Goal: Answer question/provide support: Share knowledge or assist other users

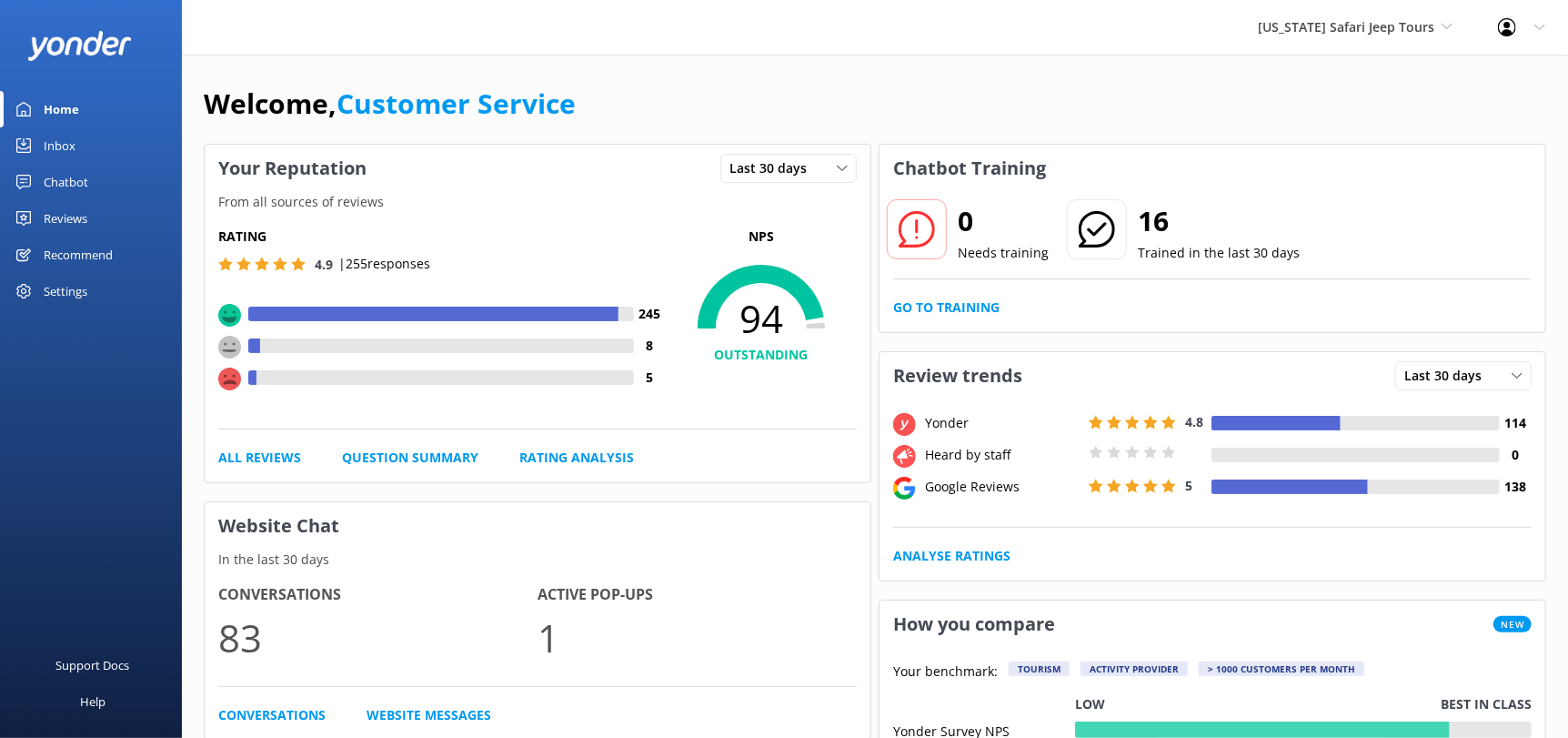
click at [1339, 10] on div "Arizona Safari Jeep Tours Sedona Off-Road Center Arizona Safari Jeep Tours Ariz…" at bounding box center [1354, 27] width 240 height 55
click at [1327, 77] on link "[GEOGRAPHIC_DATA]" at bounding box center [1325, 77] width 182 height 44
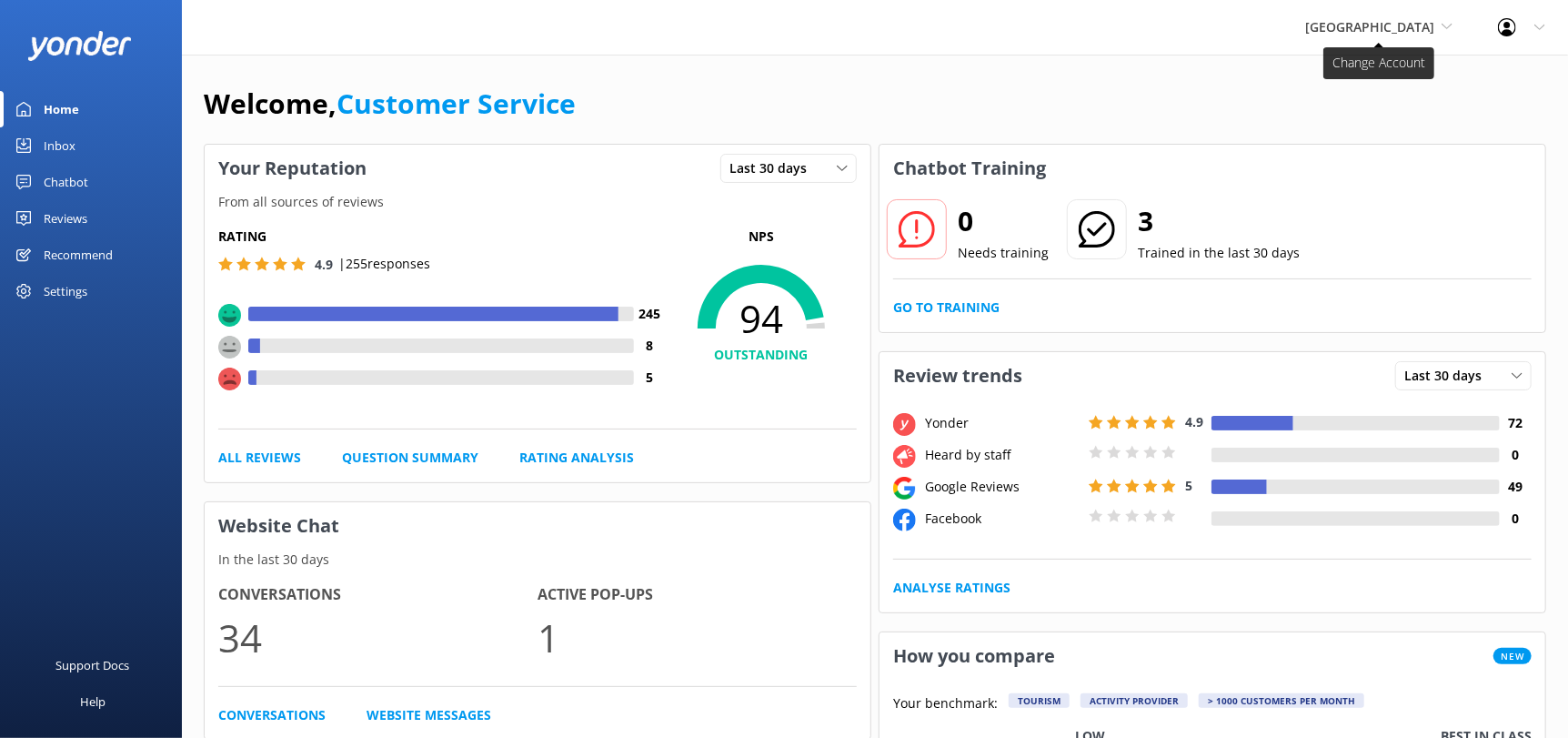
click at [1371, 35] on span "[GEOGRAPHIC_DATA]" at bounding box center [1369, 27] width 129 height 18
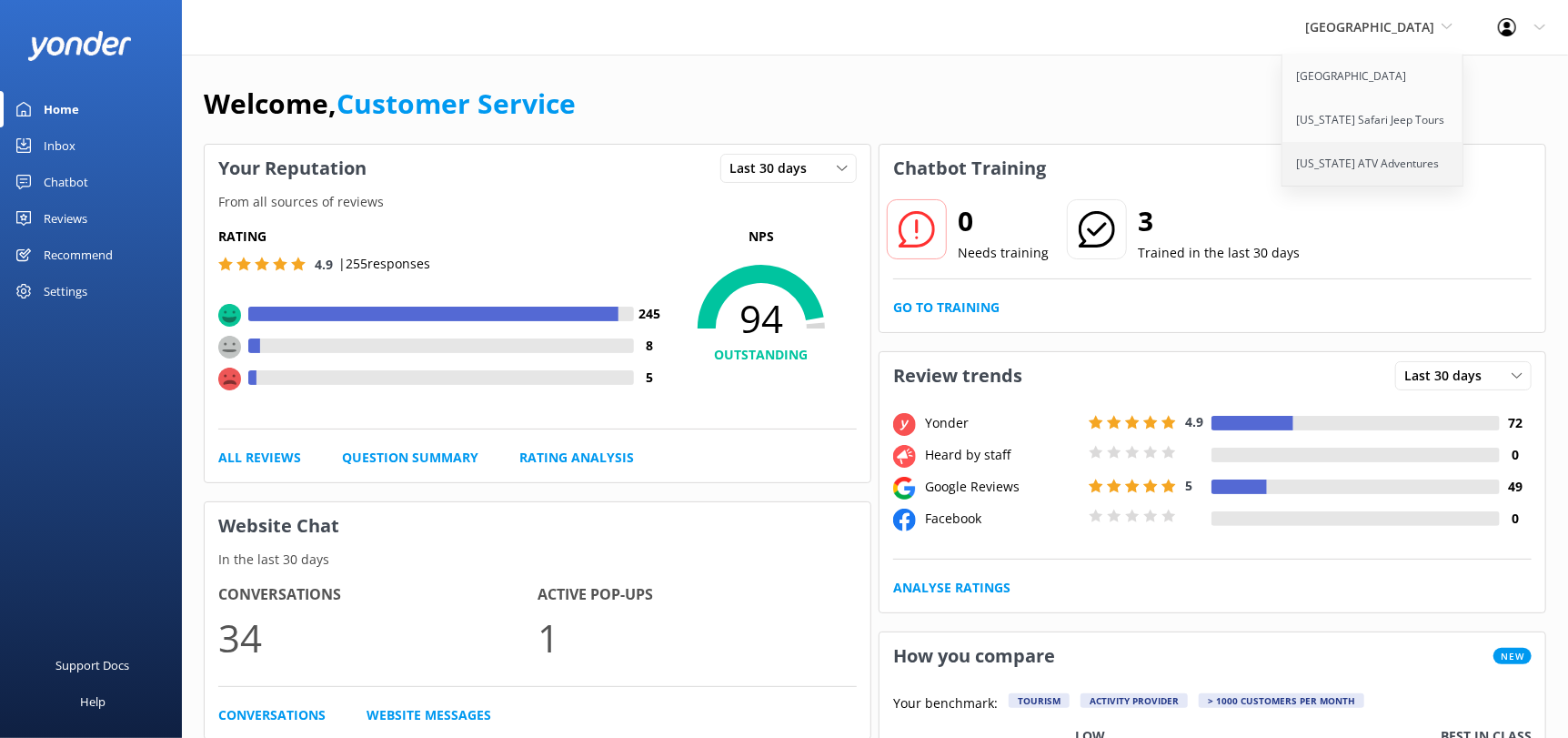
click at [1322, 164] on link "[US_STATE] ATV Adventures" at bounding box center [1373, 163] width 182 height 44
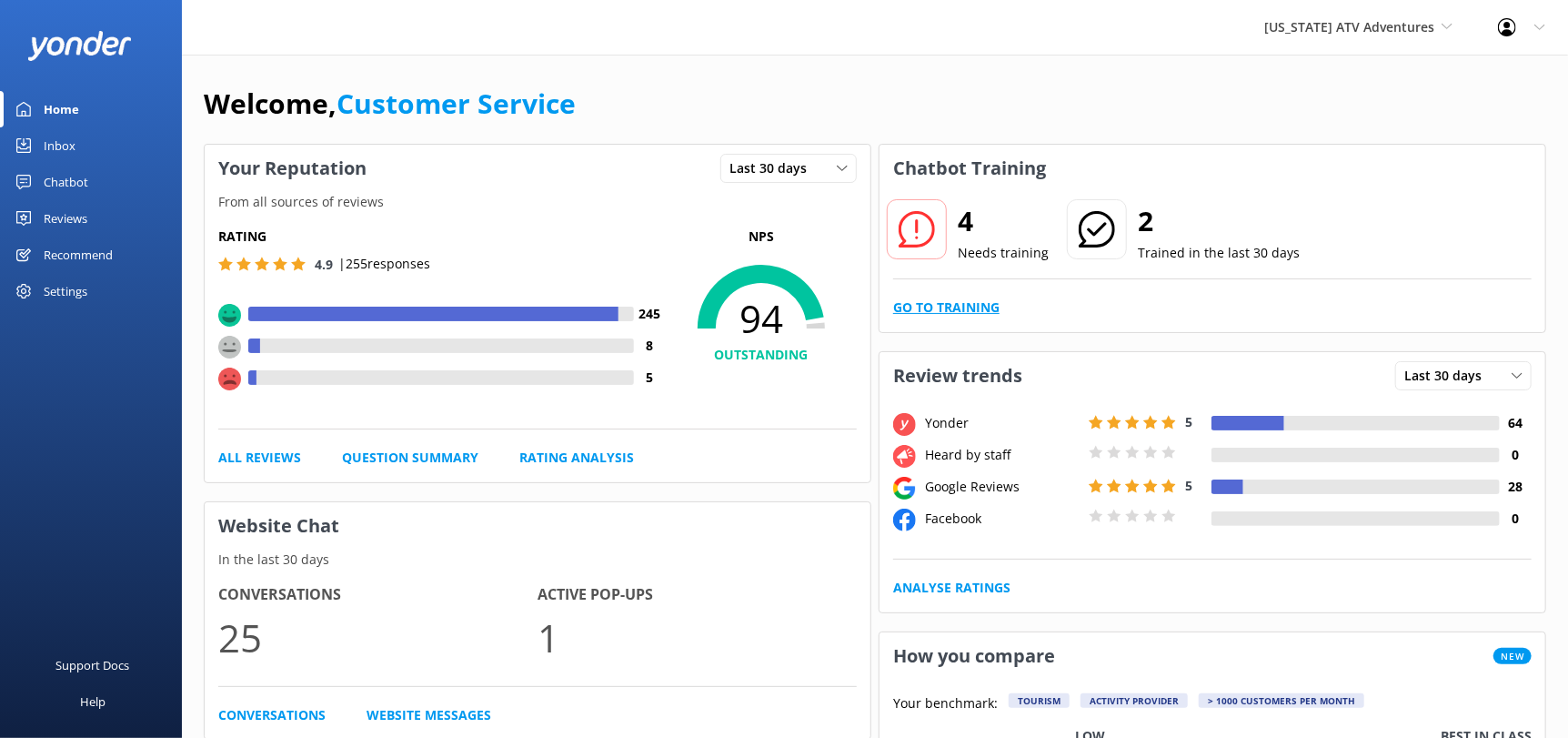
click at [967, 305] on link "Go to Training" at bounding box center [947, 307] width 106 height 20
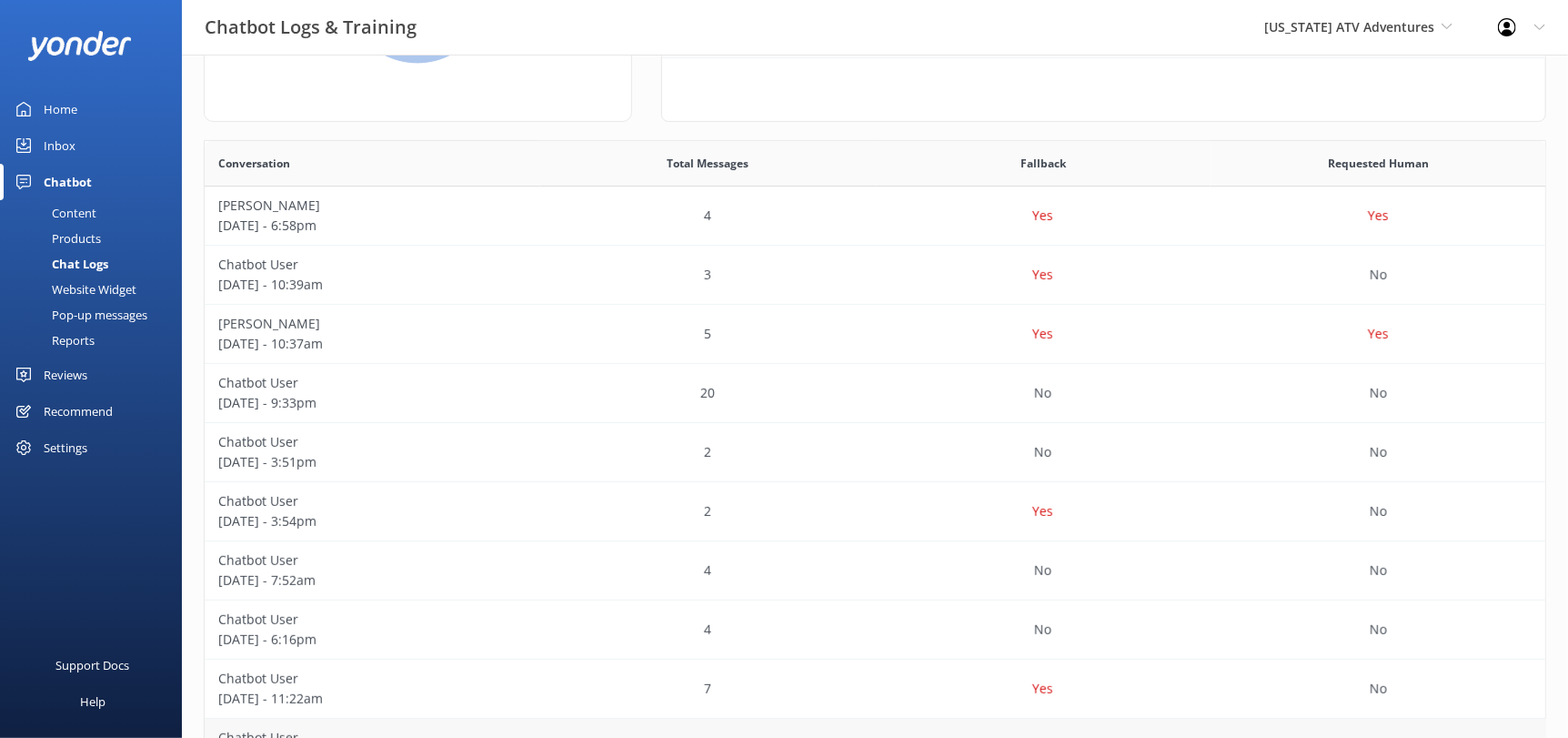
scroll to position [393, 0]
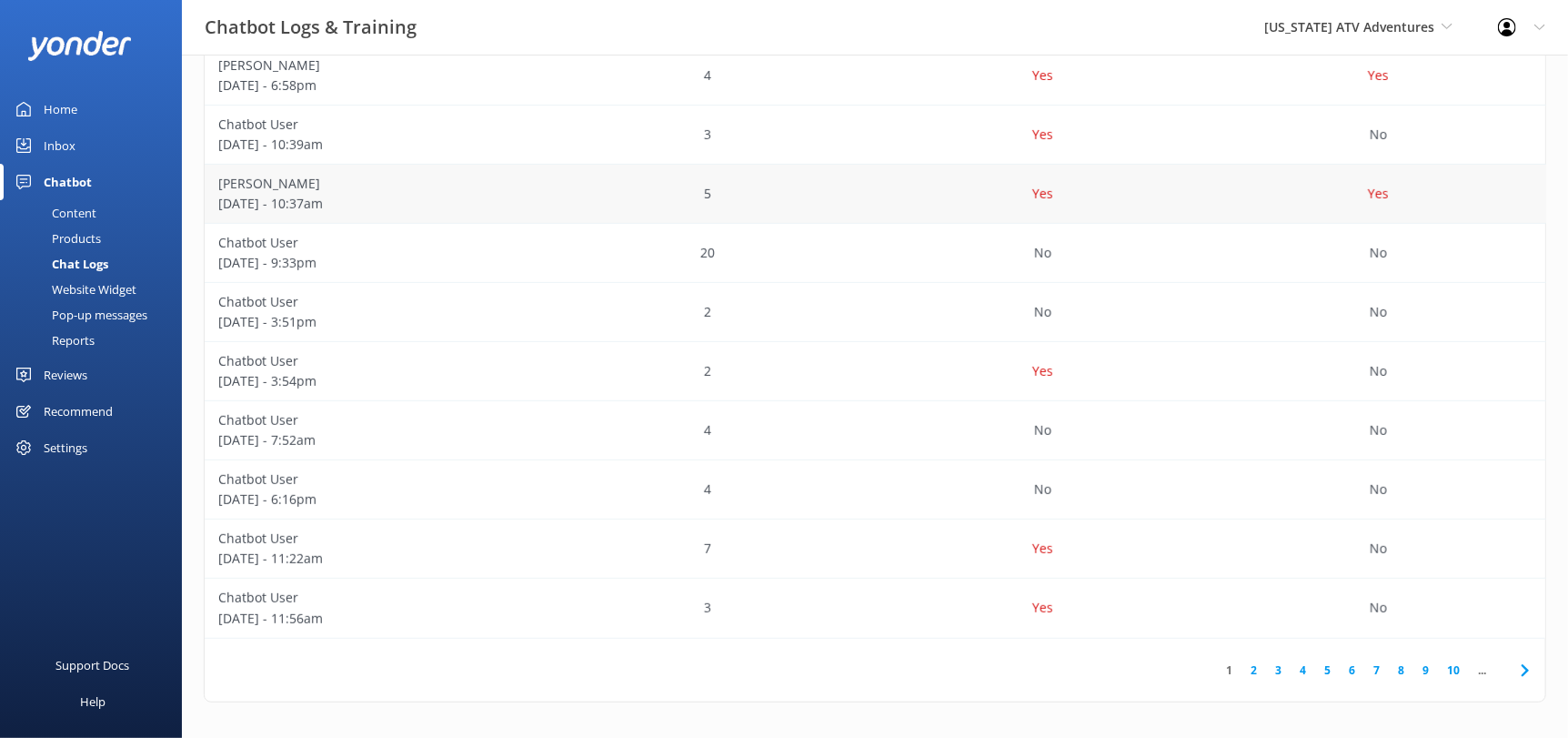
click at [1051, 219] on div "Yes" at bounding box center [1044, 194] width 336 height 59
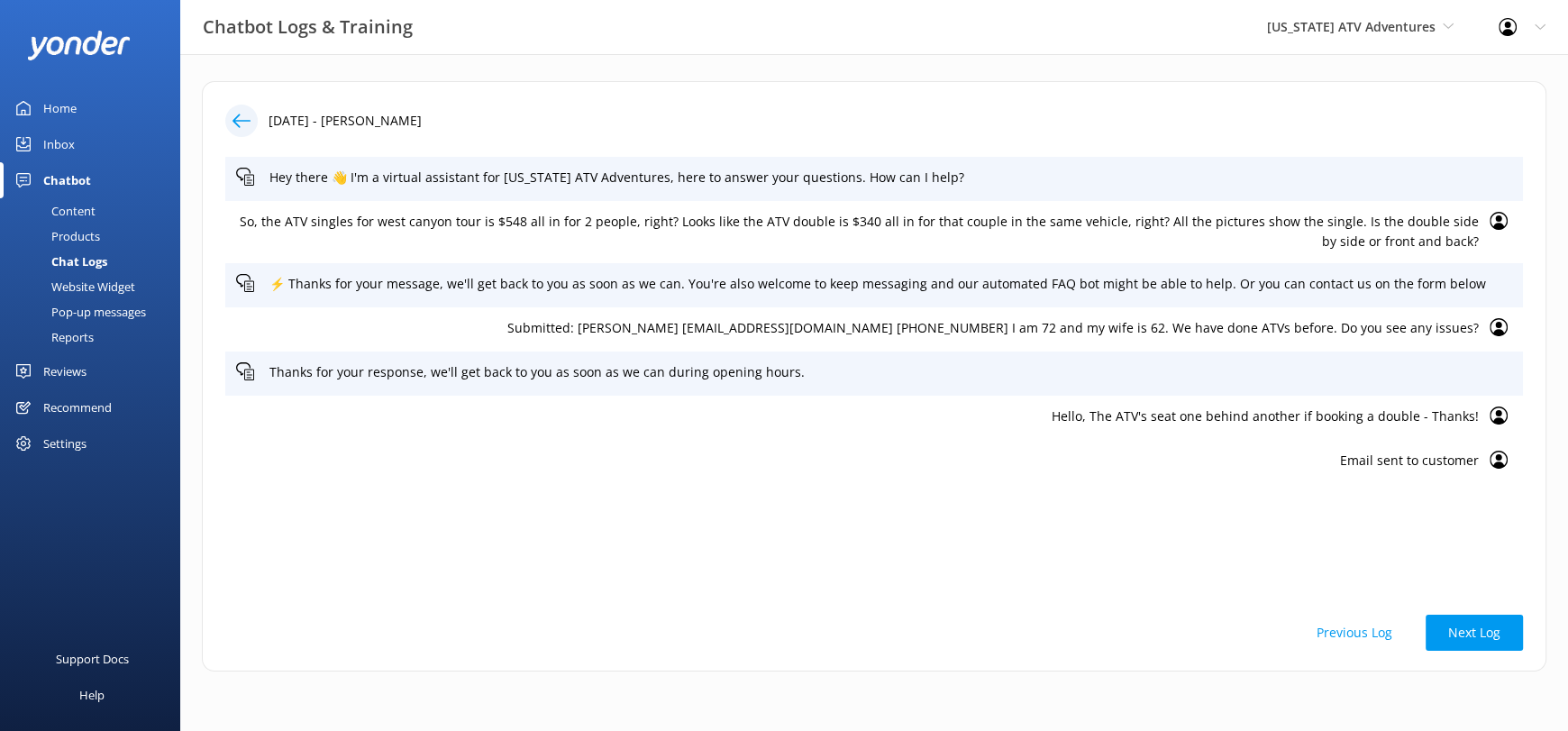
drag, startPoint x: 219, startPoint y: 118, endPoint x: 241, endPoint y: 122, distance: 22.4
click at [219, 118] on div "14th Sep 2025 - Peter McMahon Hey there 👋 I'm a virtual assistant for Arizona A…" at bounding box center [873, 376] width 1344 height 591
click at [234, 122] on use at bounding box center [242, 120] width 18 height 14
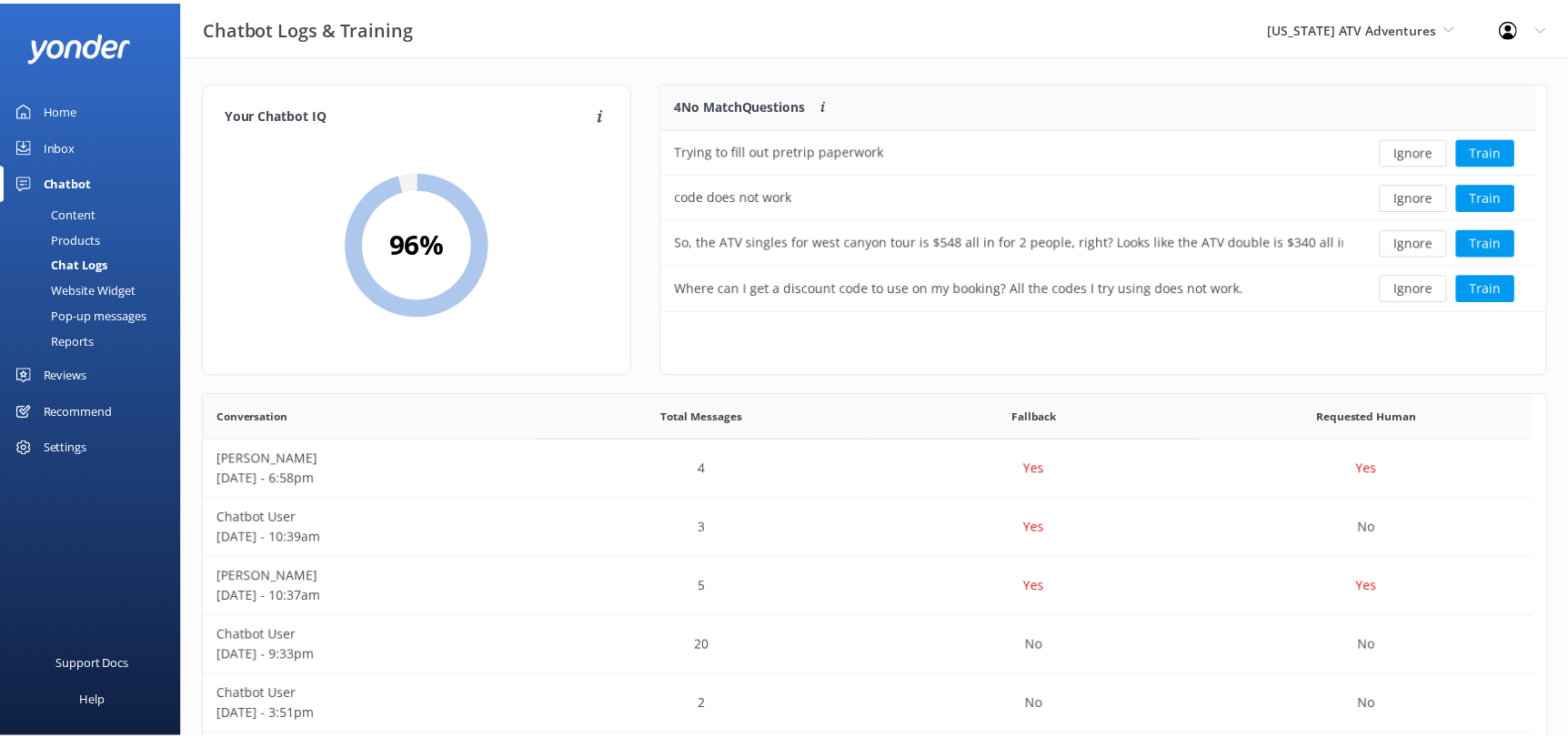
scroll to position [214, 869]
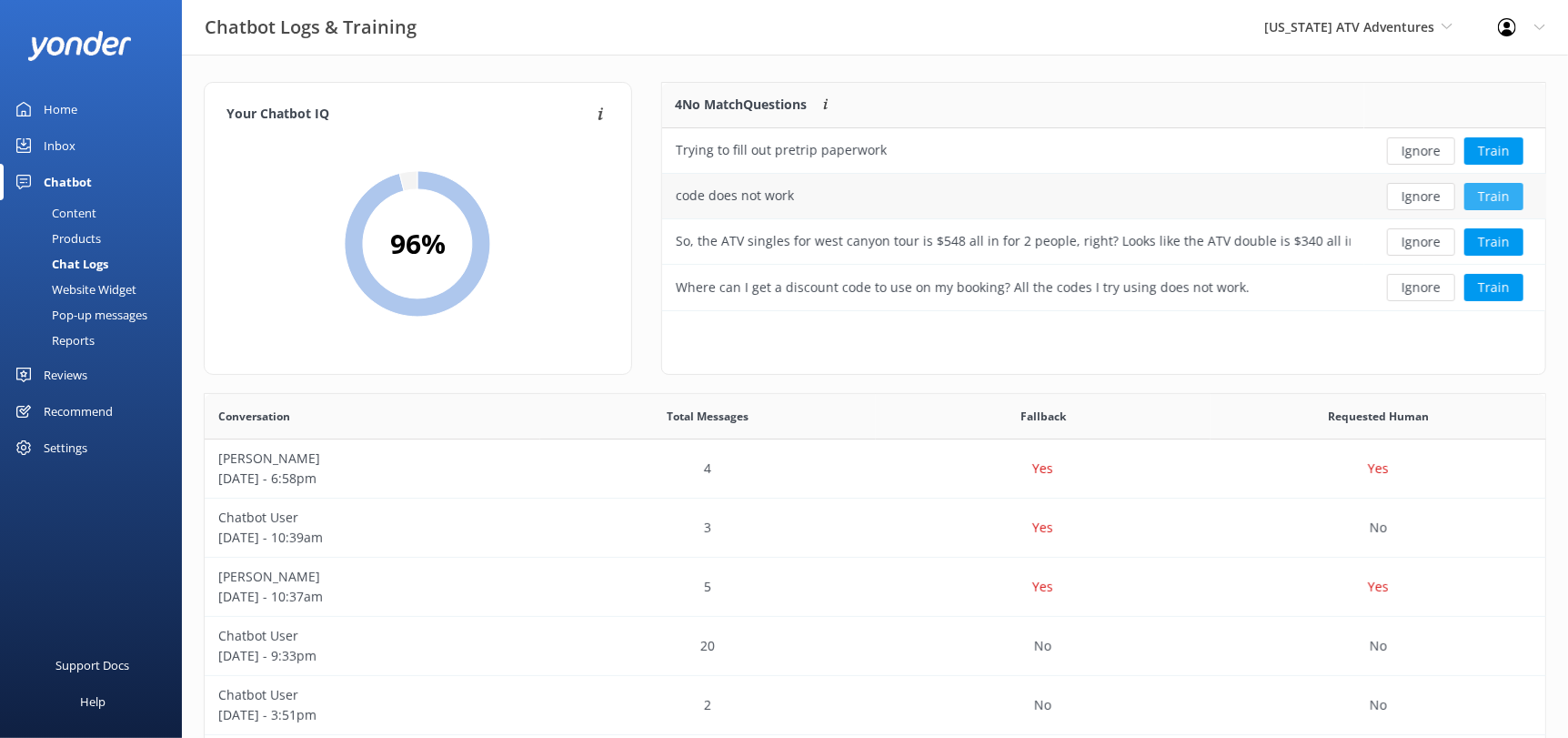
click at [1510, 203] on button "Train" at bounding box center [1493, 196] width 59 height 27
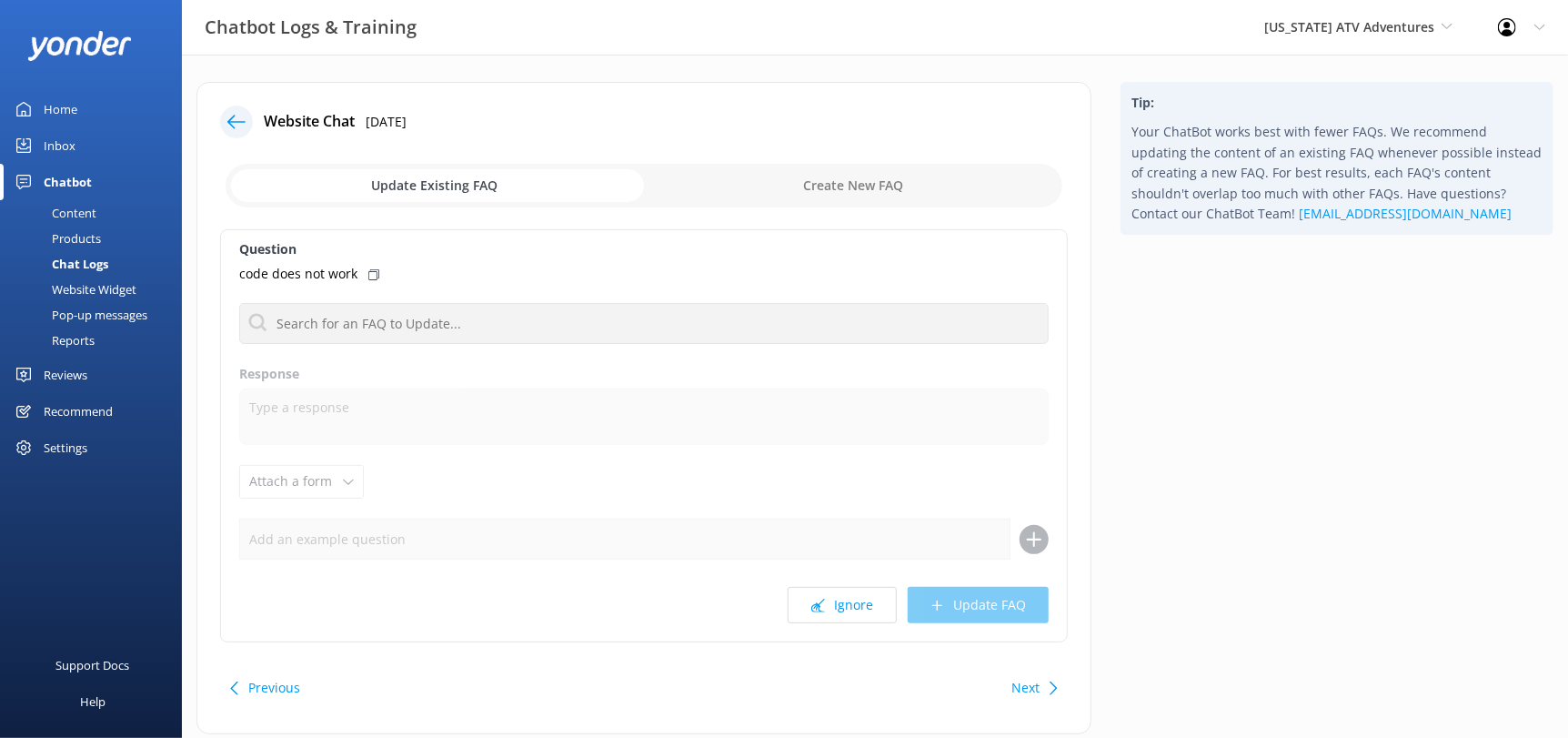
click at [784, 161] on div "Update Existing FAQ Create New FAQ" at bounding box center [644, 186] width 848 height 55
click at [807, 200] on input "checkbox" at bounding box center [644, 186] width 837 height 44
checkbox input "true"
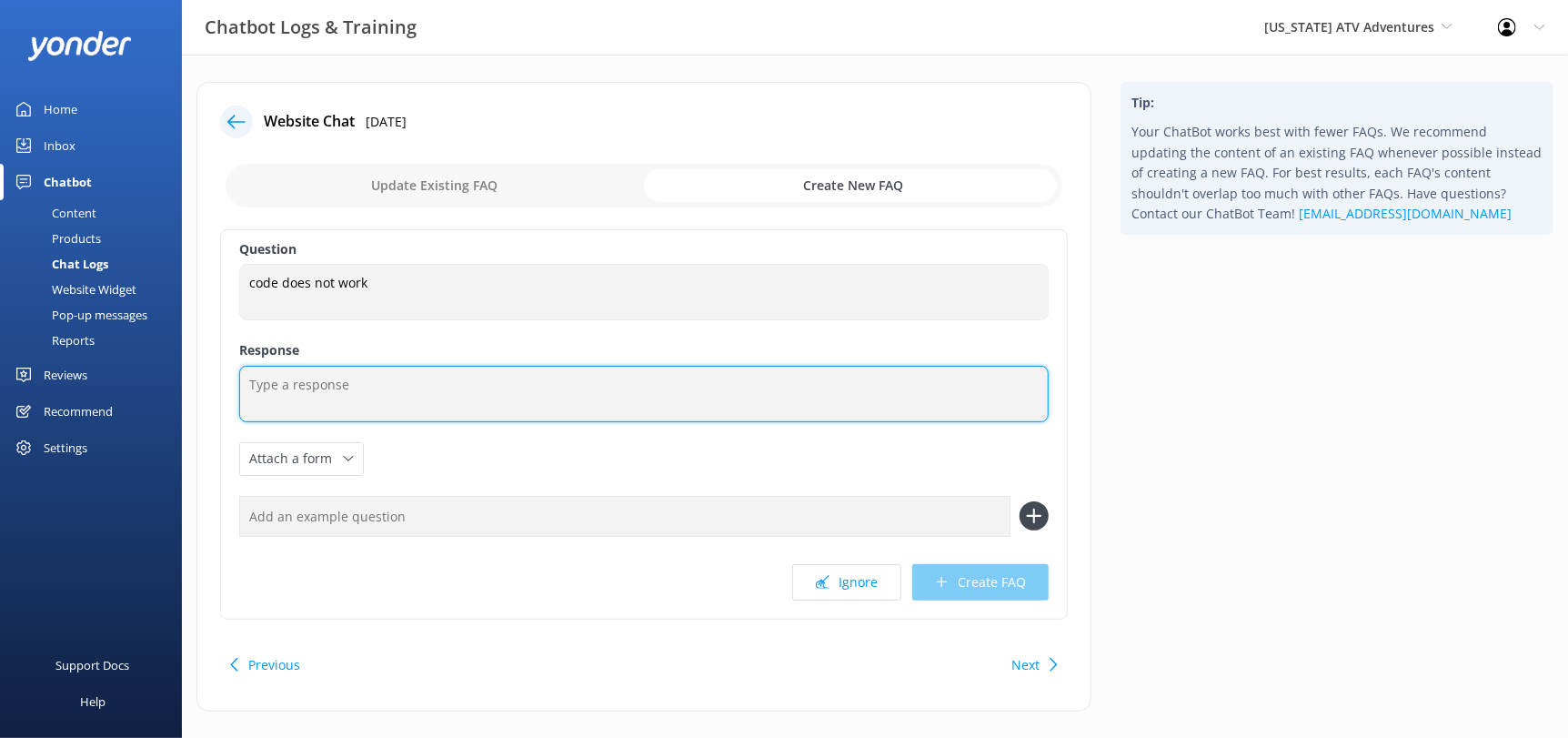
click at [568, 388] on textarea at bounding box center [644, 394] width 810 height 56
paste textarea "If your having an issue using the promo code on our website, please give us a c…"
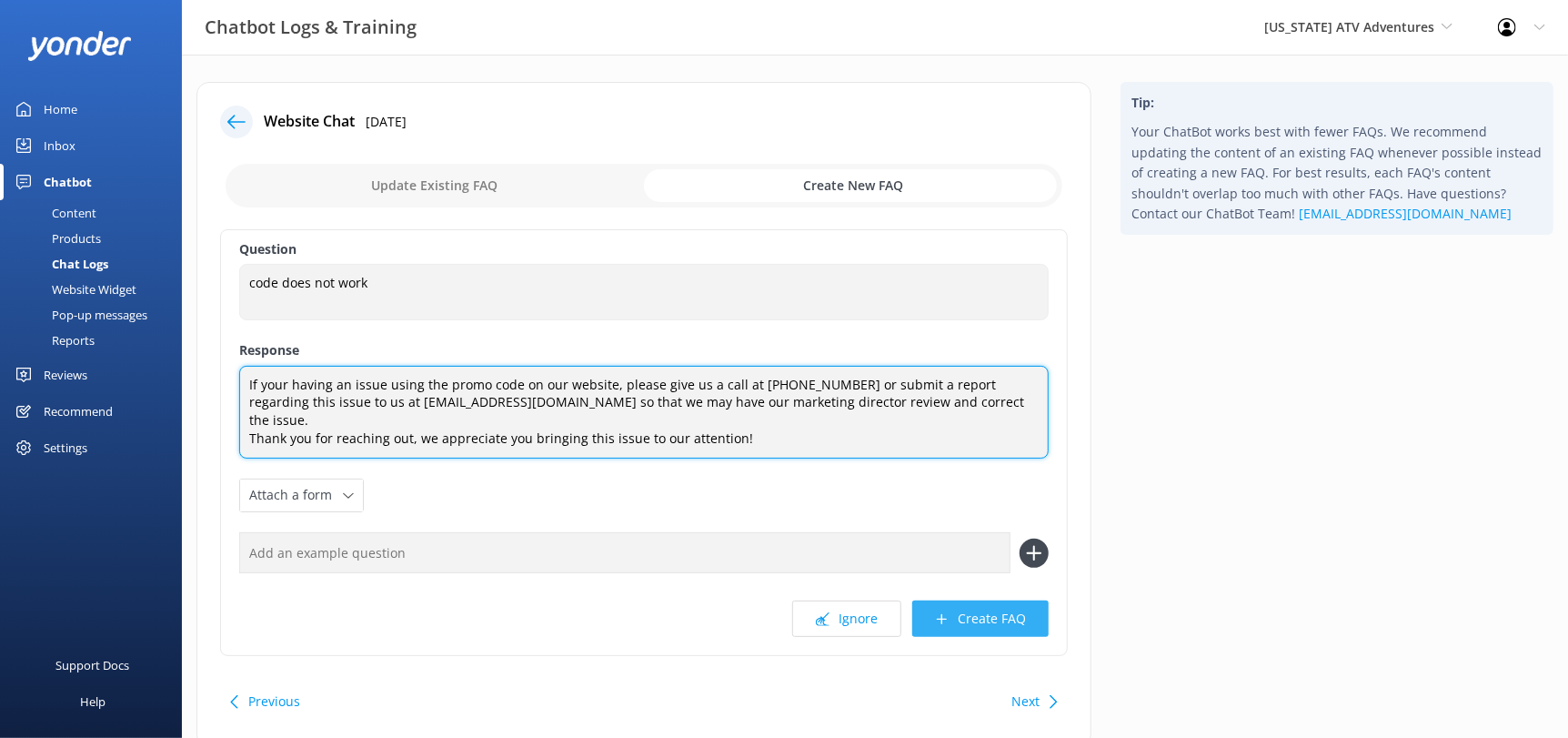
type textarea "If your having an issue using the promo code on our website, please give us a c…"
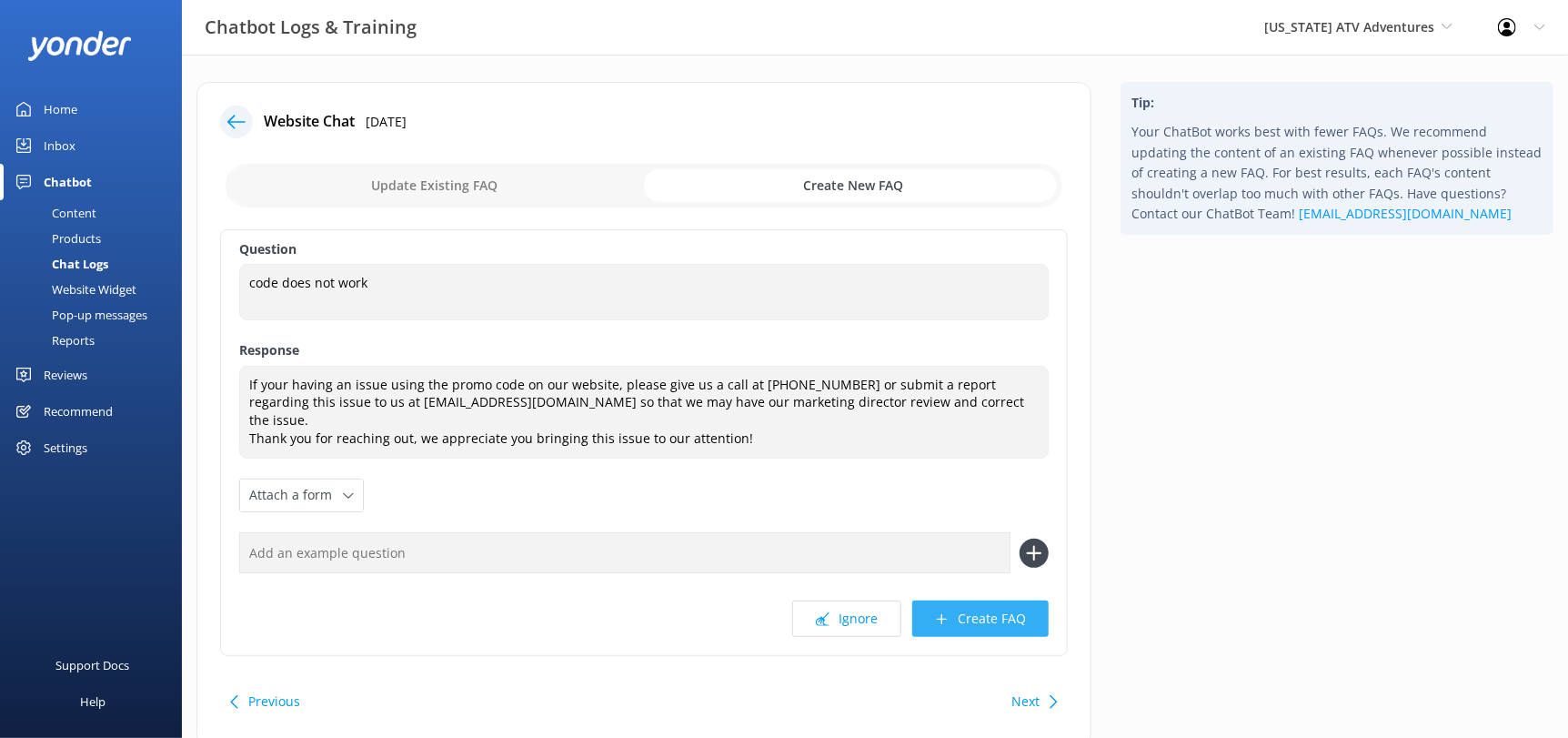
click at [1002, 601] on button "Create FAQ" at bounding box center [980, 619] width 136 height 36
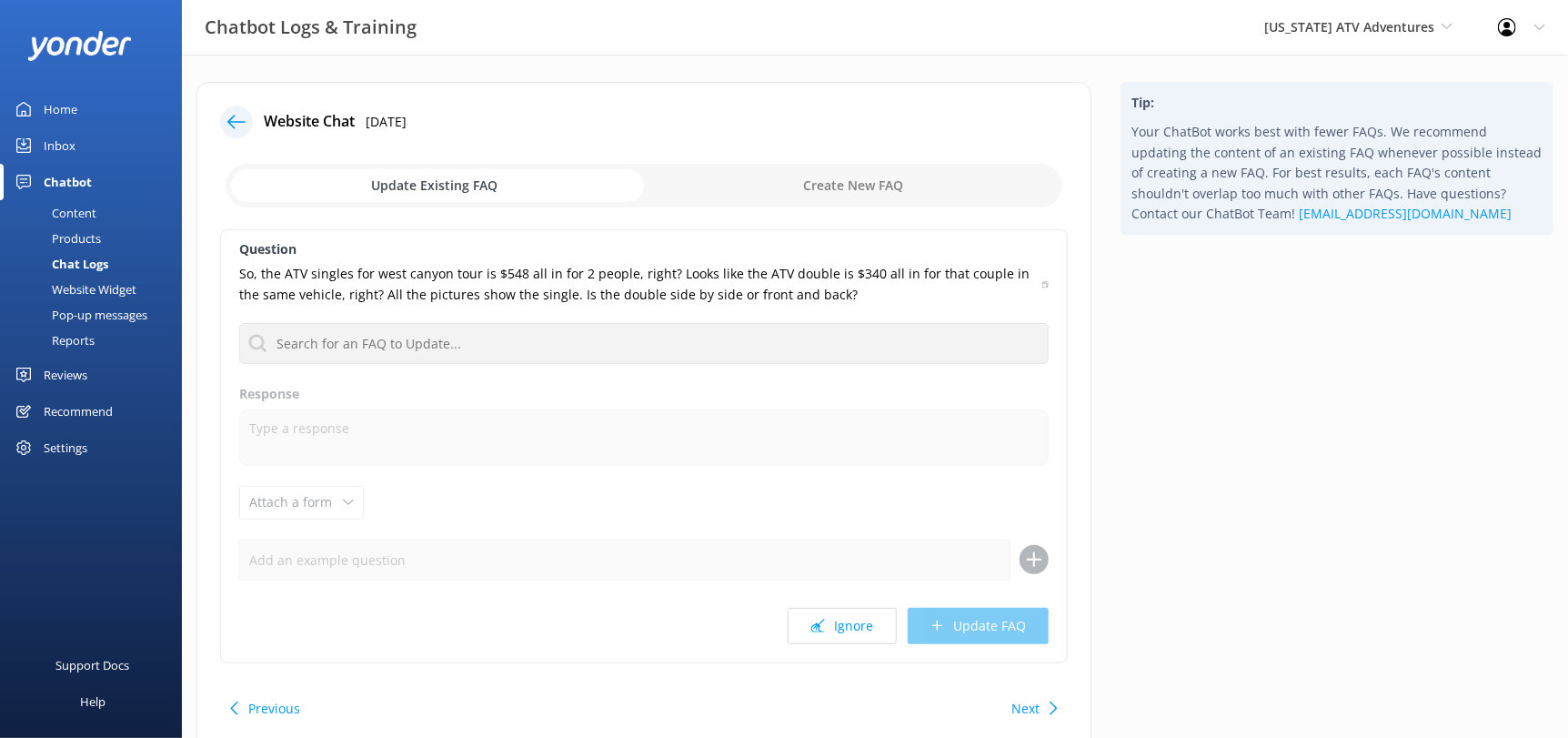
click at [808, 183] on input "checkbox" at bounding box center [644, 186] width 837 height 44
checkbox input "true"
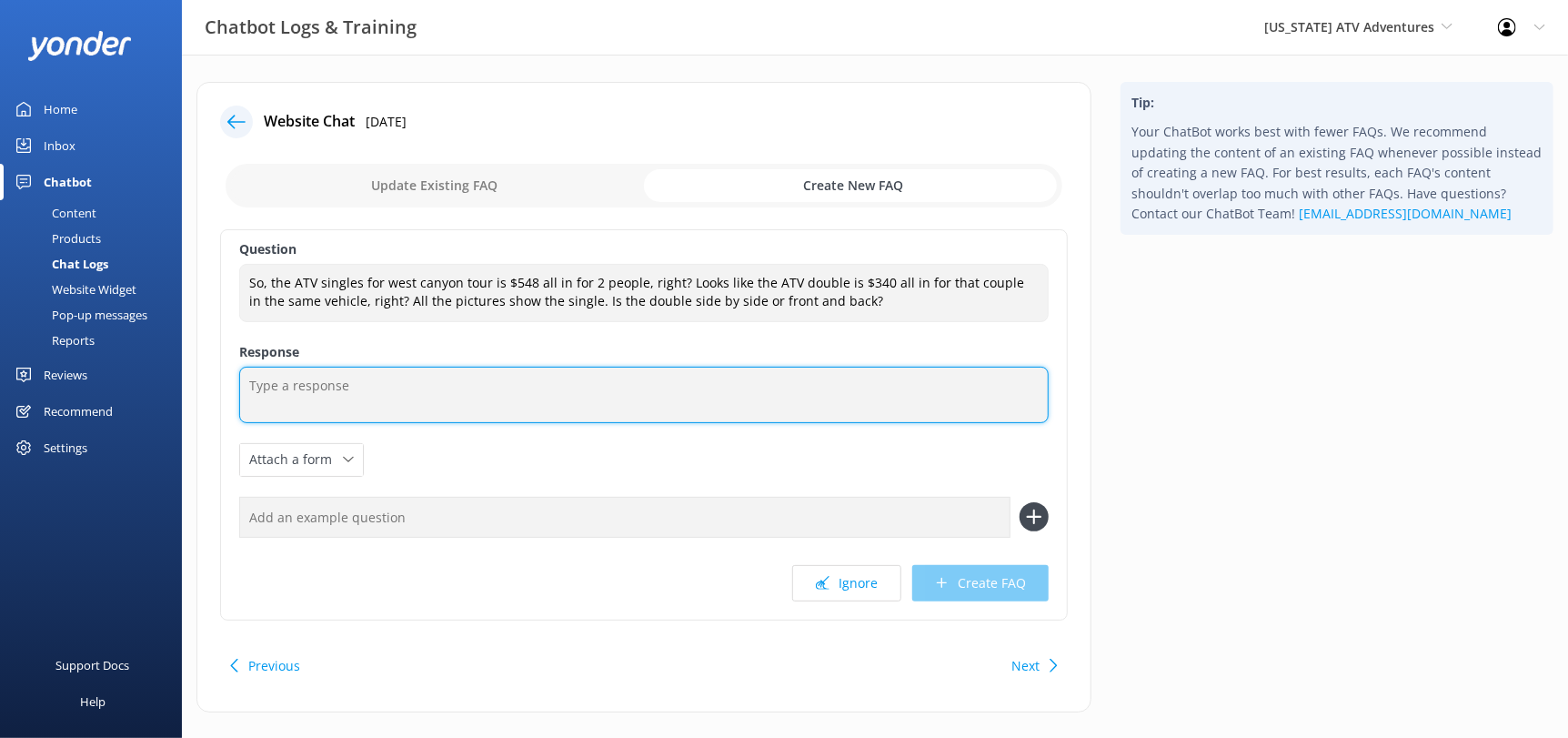
click at [699, 379] on textarea at bounding box center [644, 395] width 810 height 56
click at [308, 384] on textarea "The Double seats two front and back" at bounding box center [644, 395] width 810 height 56
click at [315, 382] on textarea "The Double seats two front and back" at bounding box center [644, 395] width 810 height 56
click at [590, 394] on textarea "The Double ATV seats two front and back" at bounding box center [644, 395] width 810 height 56
click at [268, 383] on textarea "The Double ATV seats two front and back" at bounding box center [644, 395] width 810 height 56
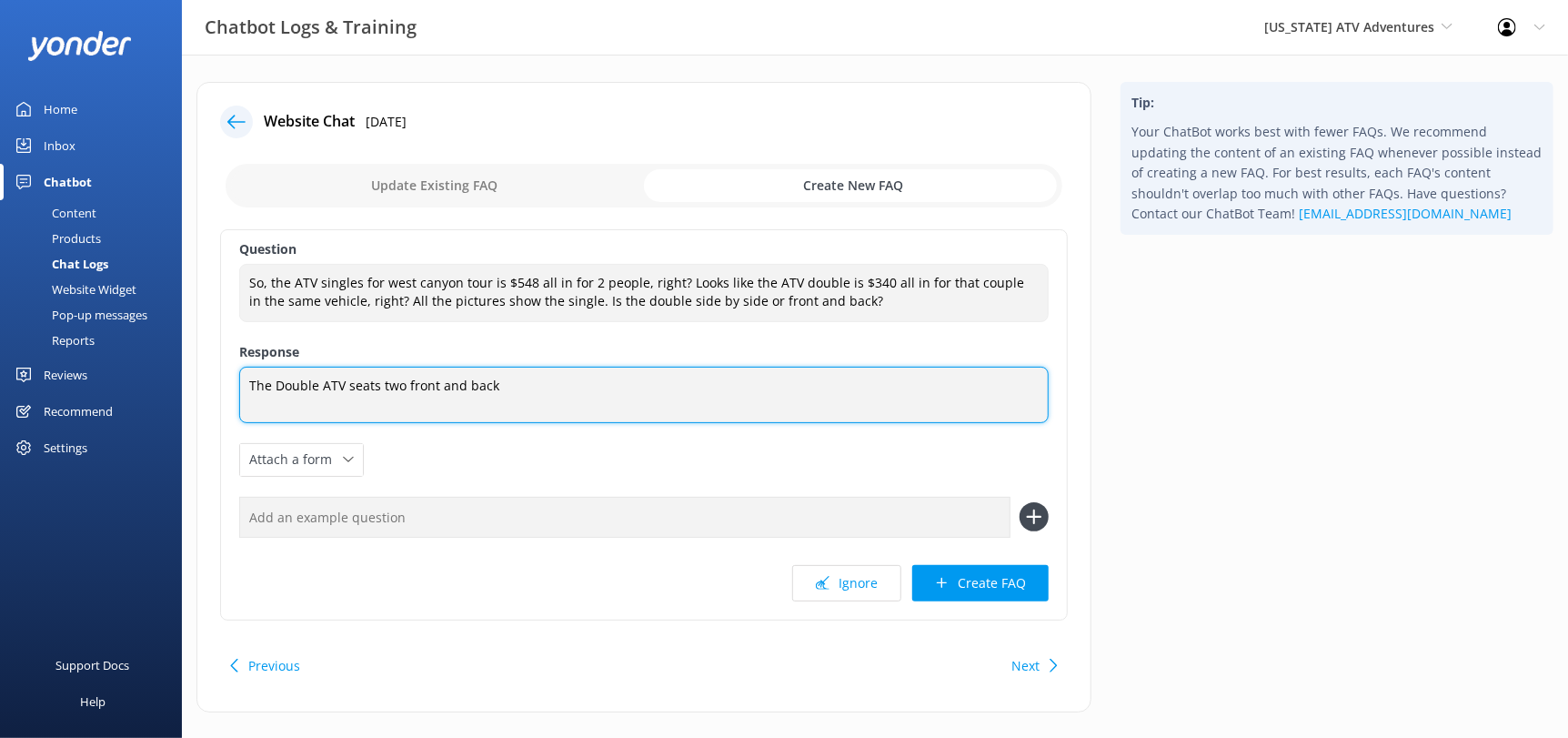
click at [257, 383] on textarea "The Double ATV seats two front and back" at bounding box center [644, 395] width 810 height 56
click at [257, 383] on textarea "T he Double ATV seats two front and back" at bounding box center [644, 395] width 810 height 57
type textarea "Thank you for reaching out he Double ATV seats two front and back"
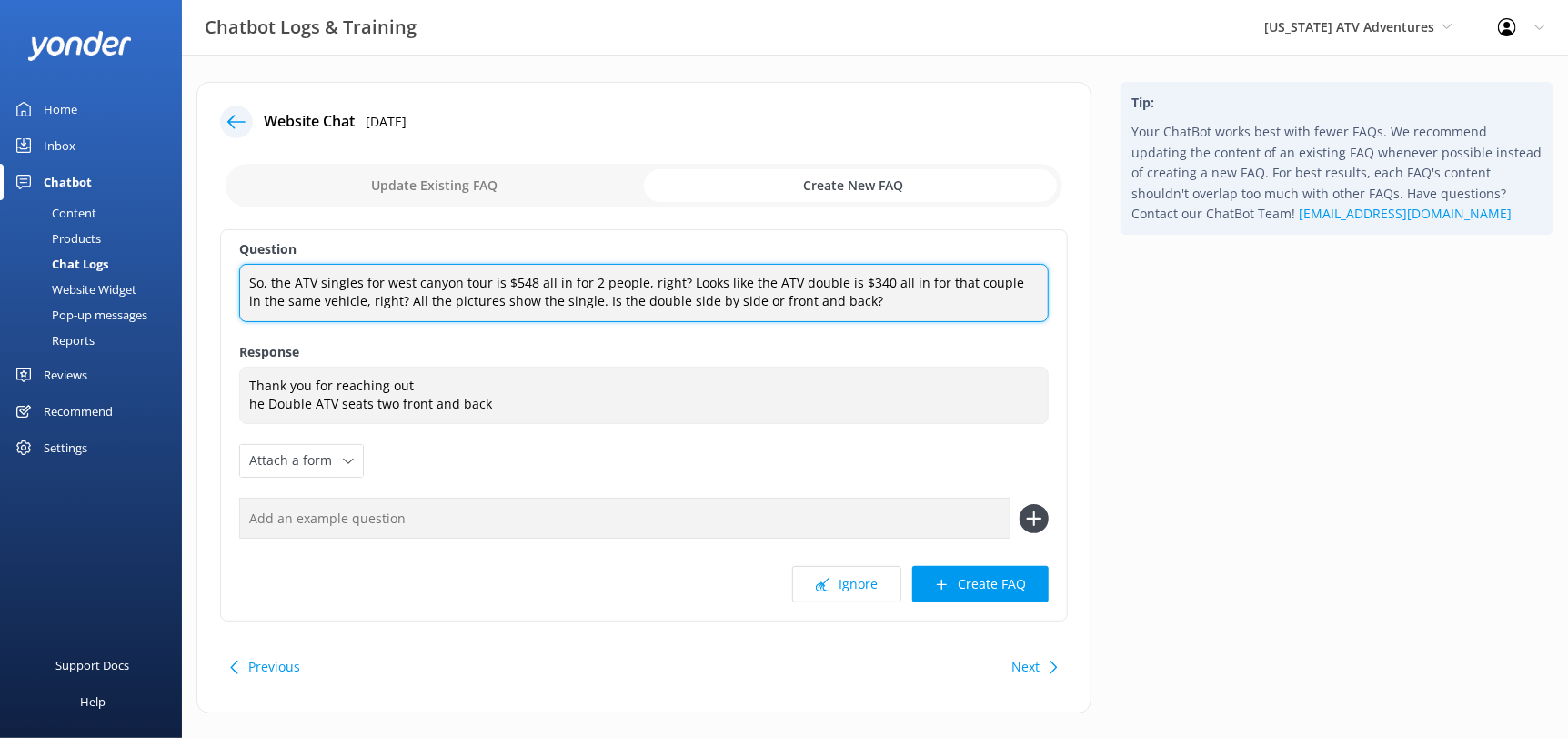
drag, startPoint x: 560, startPoint y: 299, endPoint x: 220, endPoint y: 281, distance: 340.5
click at [220, 281] on div "Question So, the ATV singles for west canyon tour is $548 all in for 2 people, …" at bounding box center [644, 425] width 848 height 392
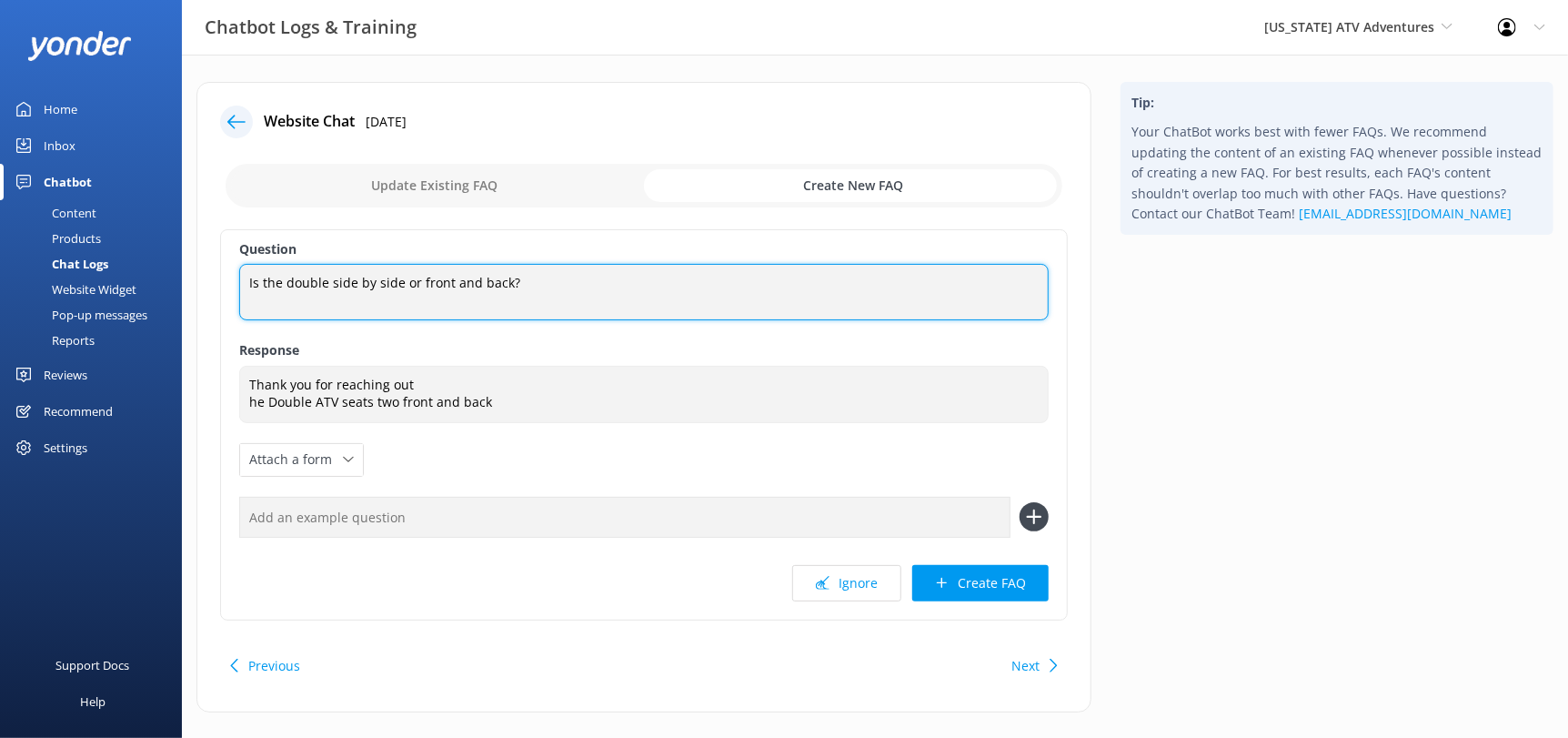
type textarea "Is the double side by side or front and back?"
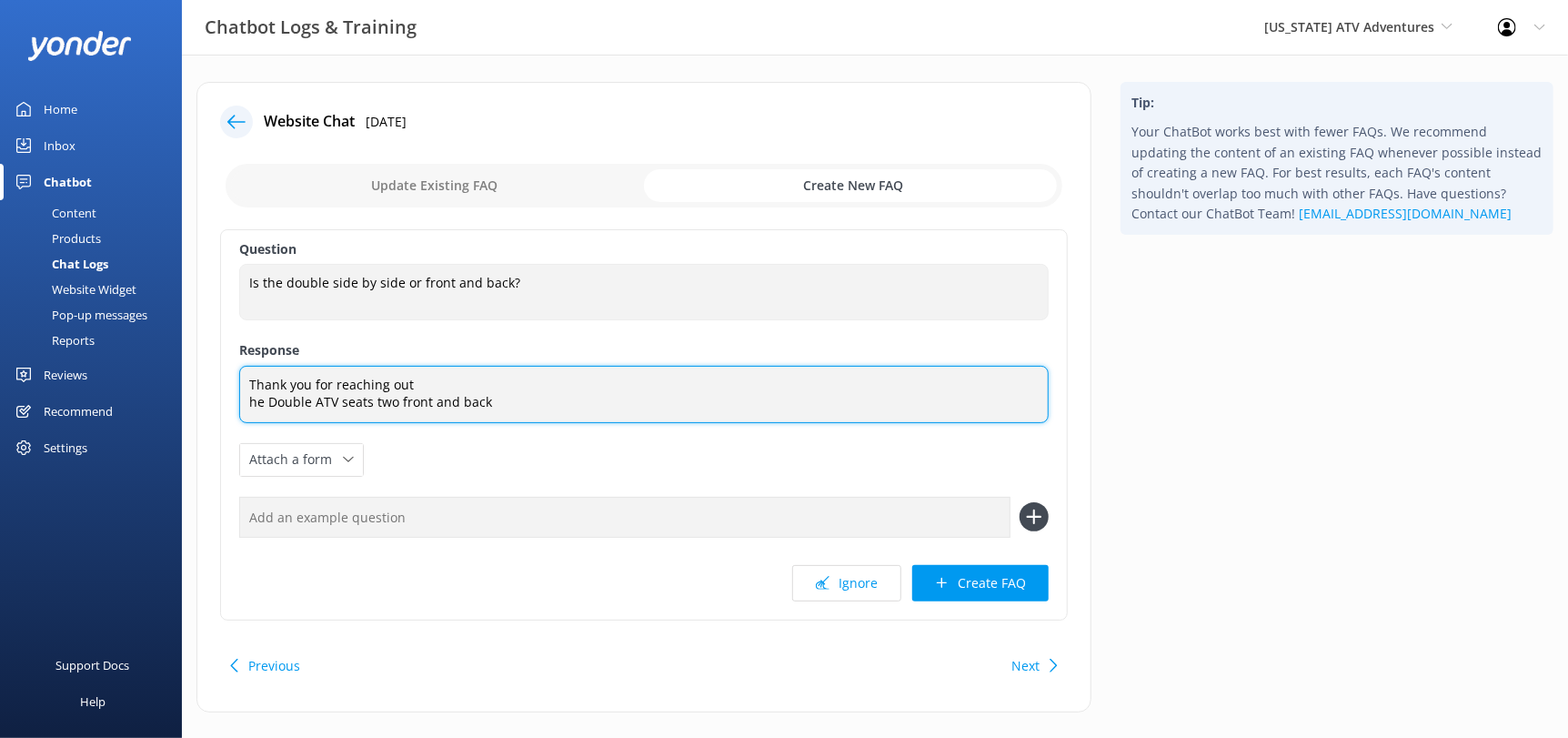
click at [572, 373] on textarea "Thank you for reaching out he Double ATV seats two front and back" at bounding box center [644, 394] width 810 height 57
click at [562, 414] on textarea "Thank you for reaching out he Double ATV seats two front and back" at bounding box center [644, 394] width 810 height 57
click at [253, 395] on textarea "Thank you for reaching out he Double ATV seats two front and back" at bounding box center [644, 394] width 810 height 57
click at [246, 398] on textarea "Thank you for reaching out he Double ATV seats two front and back" at bounding box center [644, 394] width 810 height 57
click at [427, 370] on textarea "Thank you for reaching out The Double ATV seats two front and back" at bounding box center [644, 394] width 810 height 57
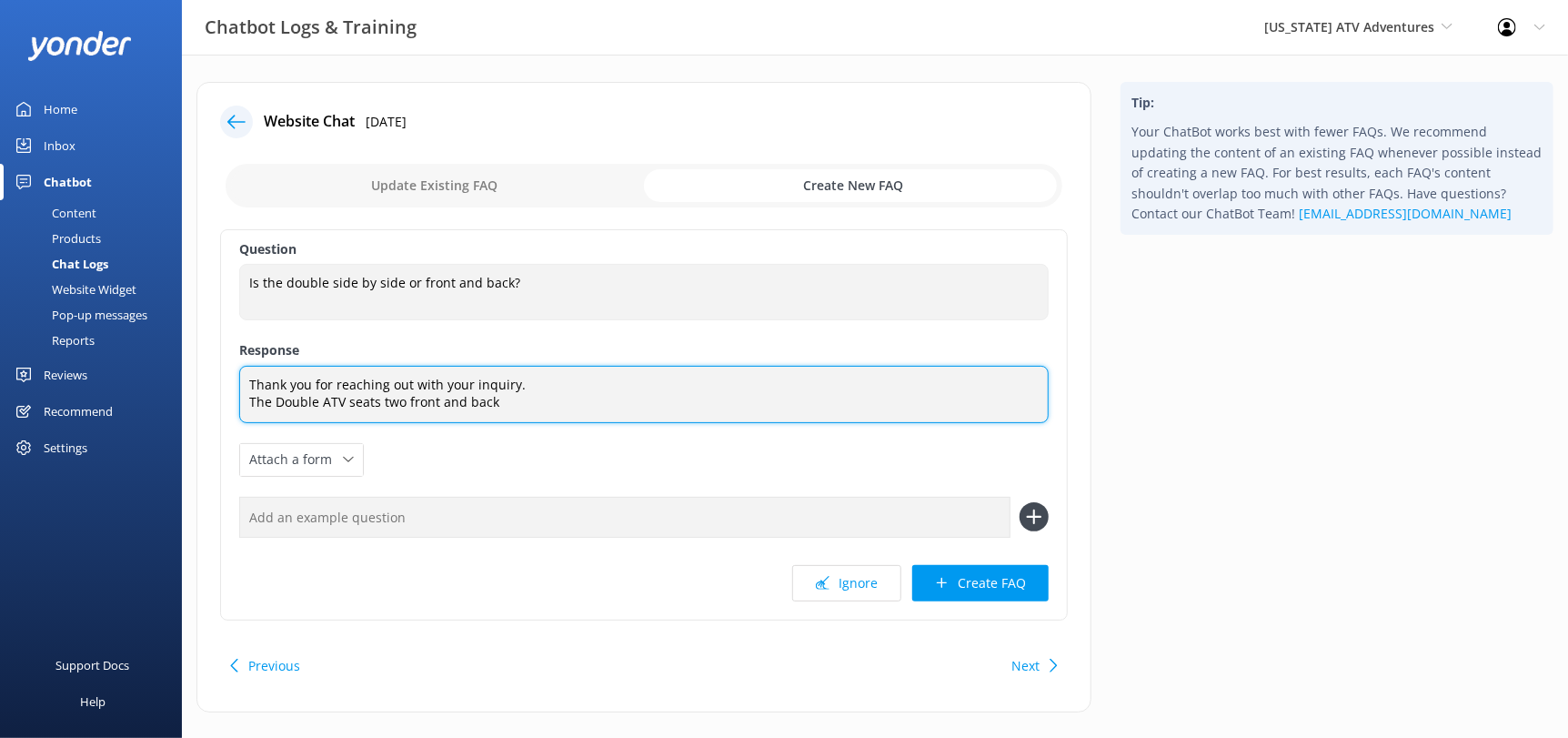
click at [409, 379] on textarea "Thank you for reaching out with your inquiry. The Double ATV seats two front an…" at bounding box center [644, 394] width 810 height 57
click at [531, 403] on textarea "Thank you for reaching out with your inquiry. The Double ATV seats two front an…" at bounding box center [644, 394] width 810 height 57
drag, startPoint x: 400, startPoint y: 401, endPoint x: 438, endPoint y: 399, distance: 38.1
click at [400, 401] on textarea "Thank you for reaching out with your inquiry. The Double ATV seats two front an…" at bounding box center [644, 394] width 810 height 57
click at [530, 396] on textarea "Thank you for reaching out with your inquiry. The Double ATV seats two, one in …" at bounding box center [644, 394] width 810 height 57
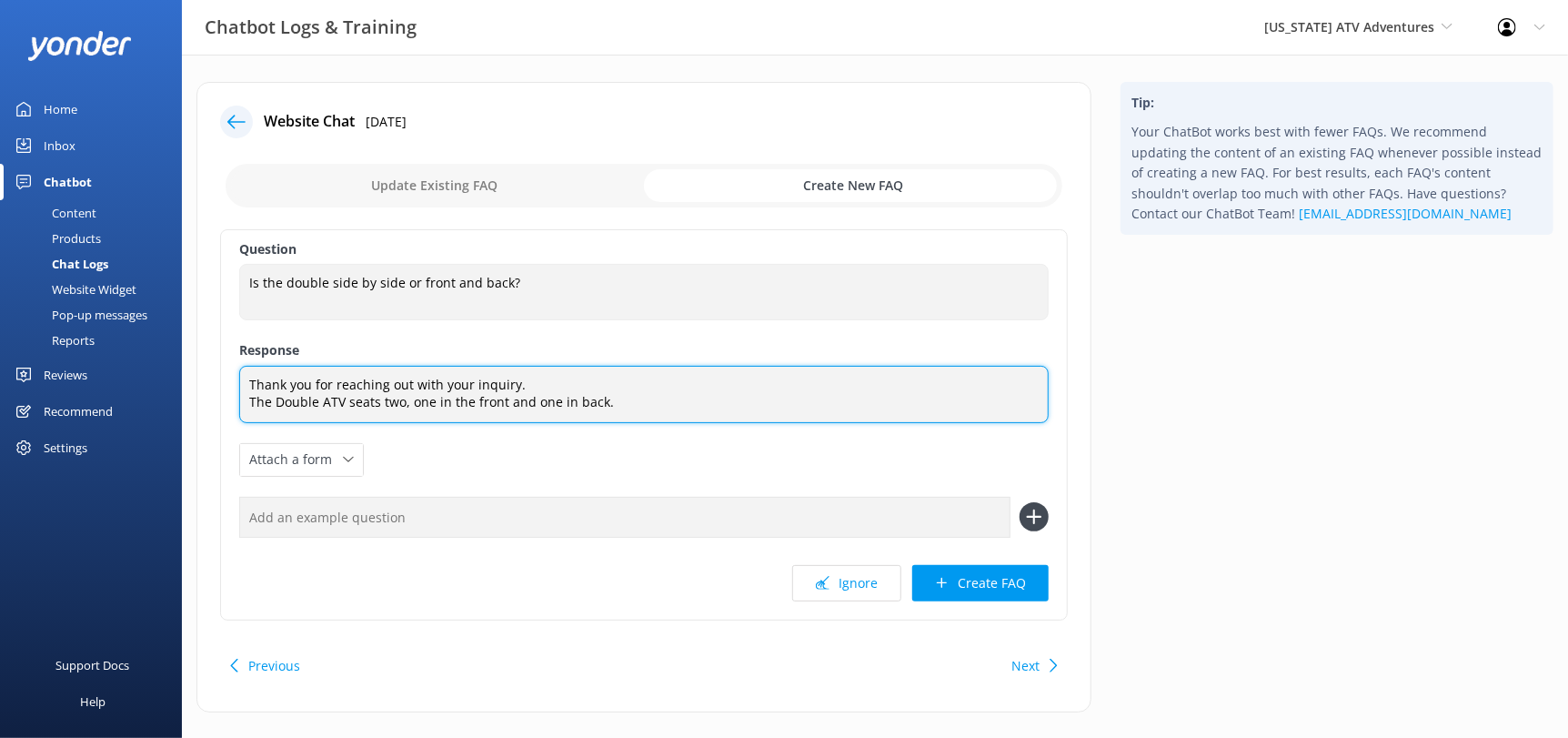
click at [653, 398] on textarea "Thank you for reaching out with your inquiry. The Double ATV seats two, one in …" at bounding box center [644, 394] width 810 height 57
type textarea "Thank you for reaching out with your inquiry. The Double ATV seats two, one in …"
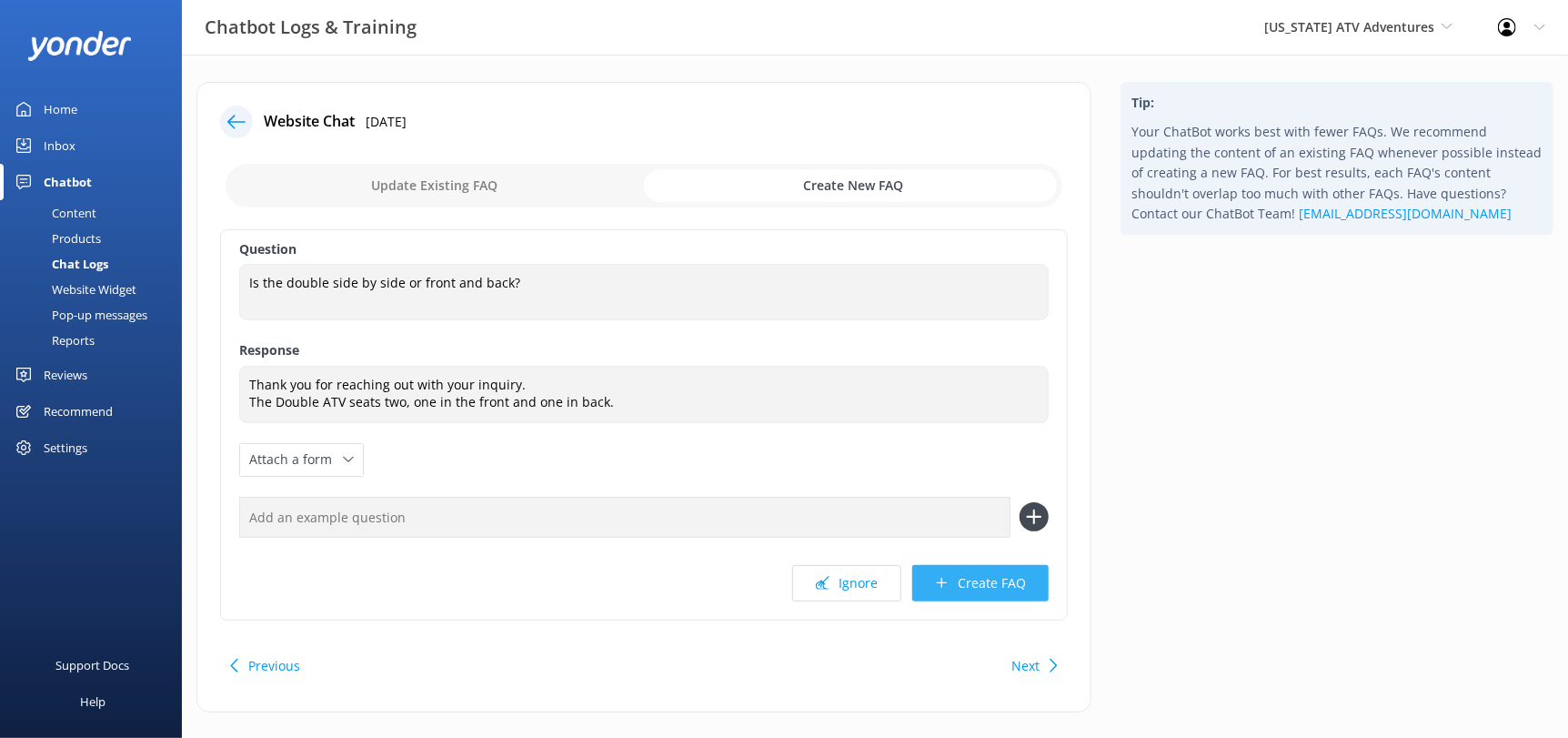
click at [978, 578] on button "Create FAQ" at bounding box center [980, 583] width 136 height 36
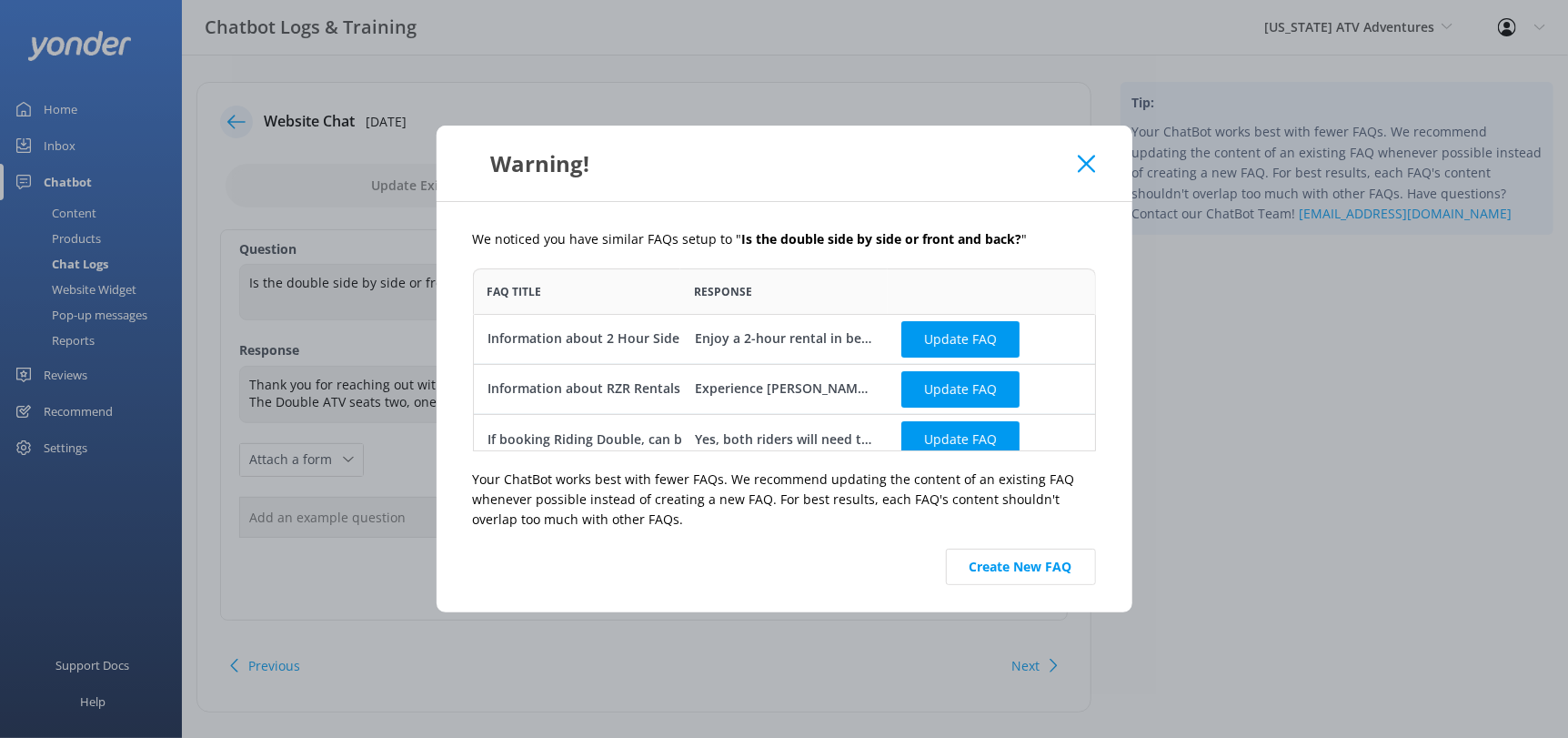
scroll to position [168, 609]
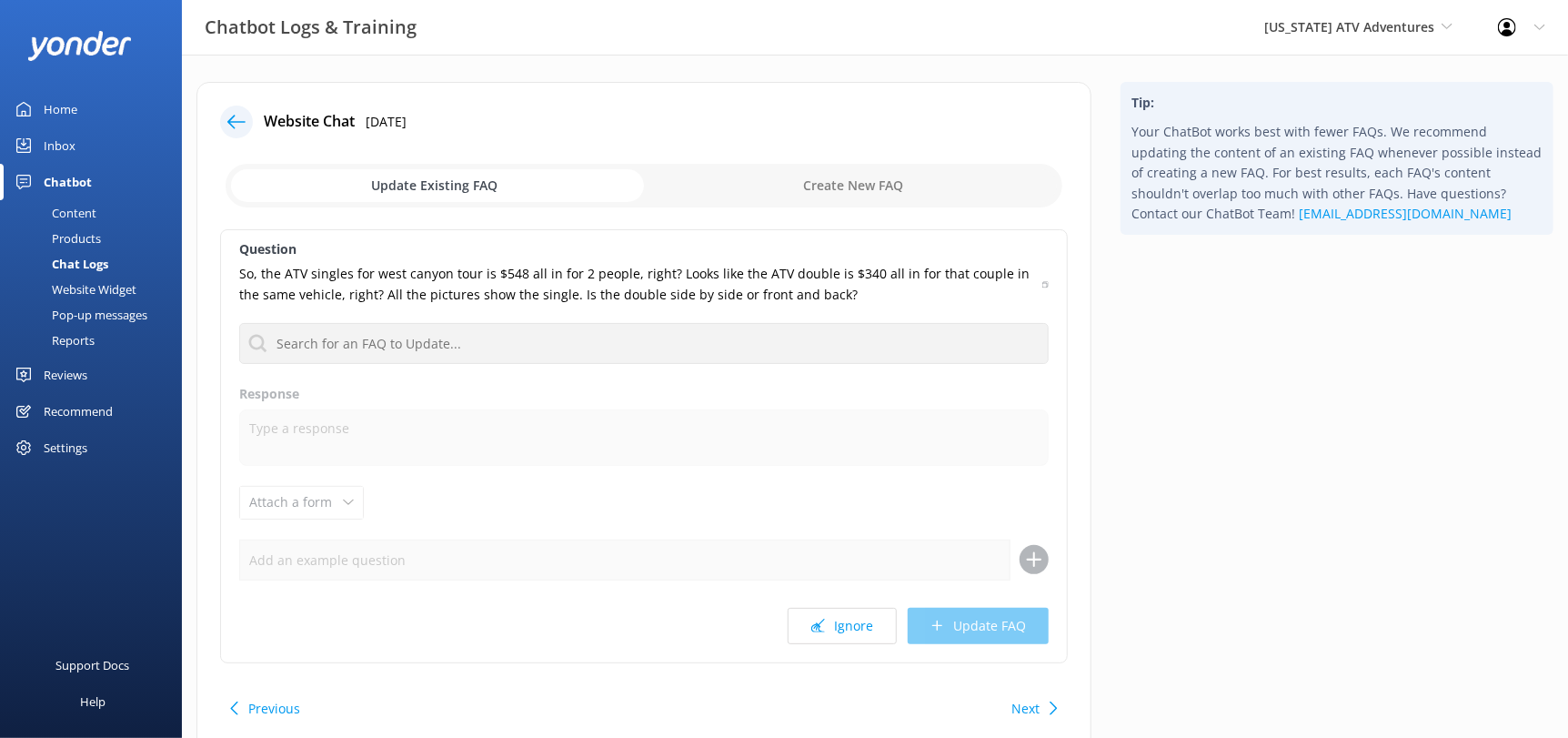
click at [1125, 169] on div "Tip: Your ChatBot works best with fewer FAQs. We recommend updating the content…" at bounding box center [1337, 159] width 433 height 153
click at [1098, 42] on div "Chatbot Logs & Training [US_STATE] ATV Adventures Sedona Off-Road Center [US_ST…" at bounding box center [784, 27] width 1568 height 55
click at [828, 199] on input "checkbox" at bounding box center [644, 186] width 837 height 44
checkbox input "true"
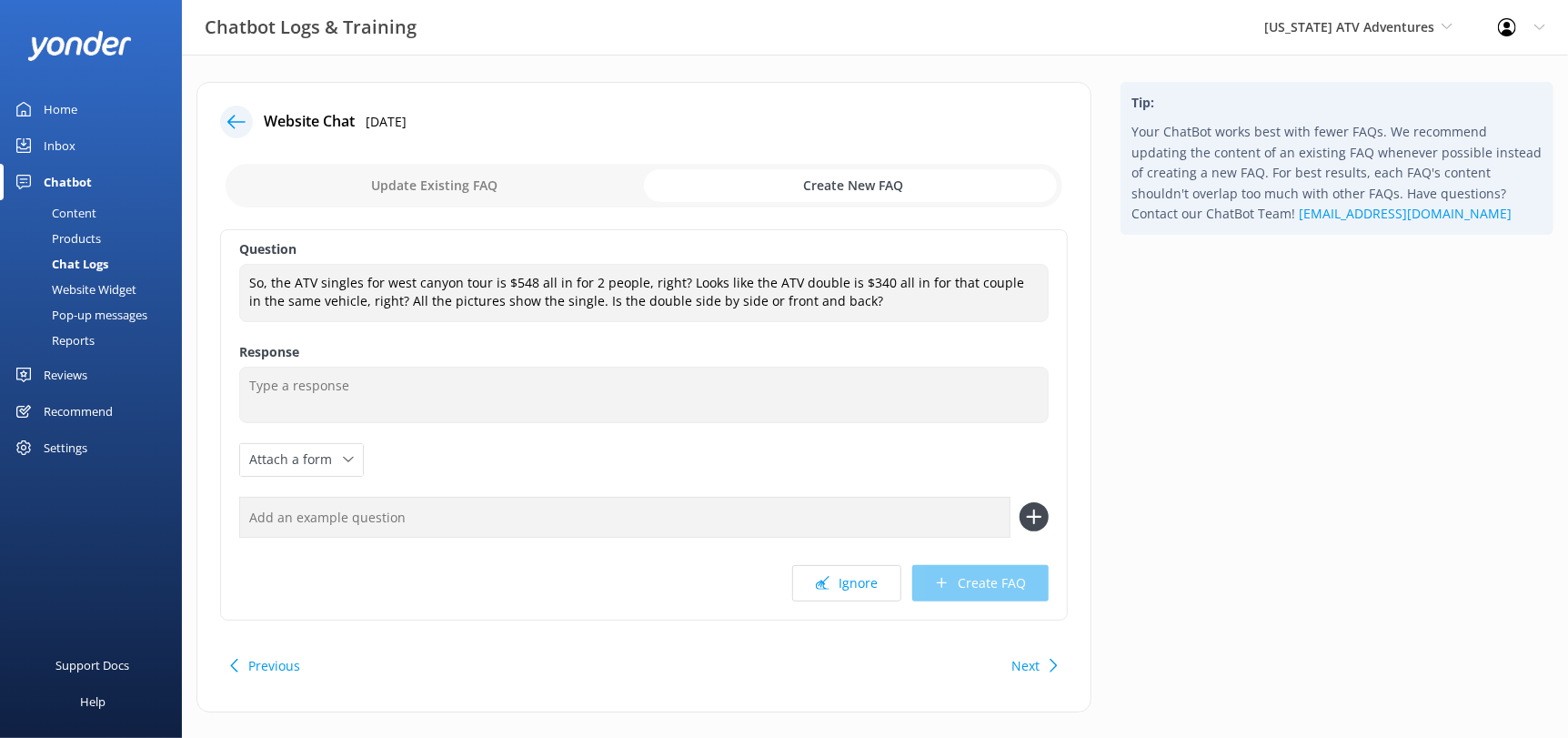
click at [238, 117] on icon at bounding box center [237, 122] width 19 height 19
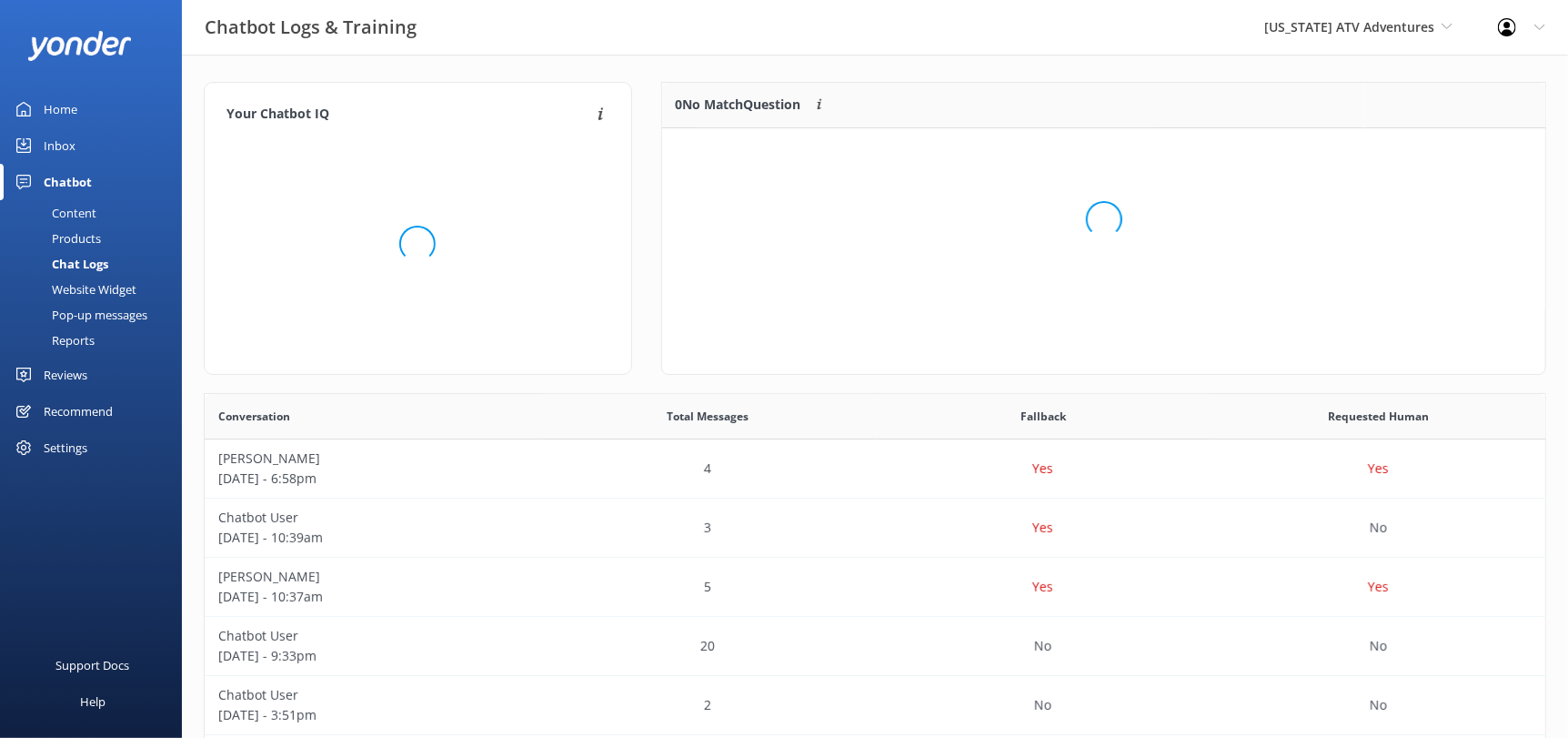
scroll to position [168, 869]
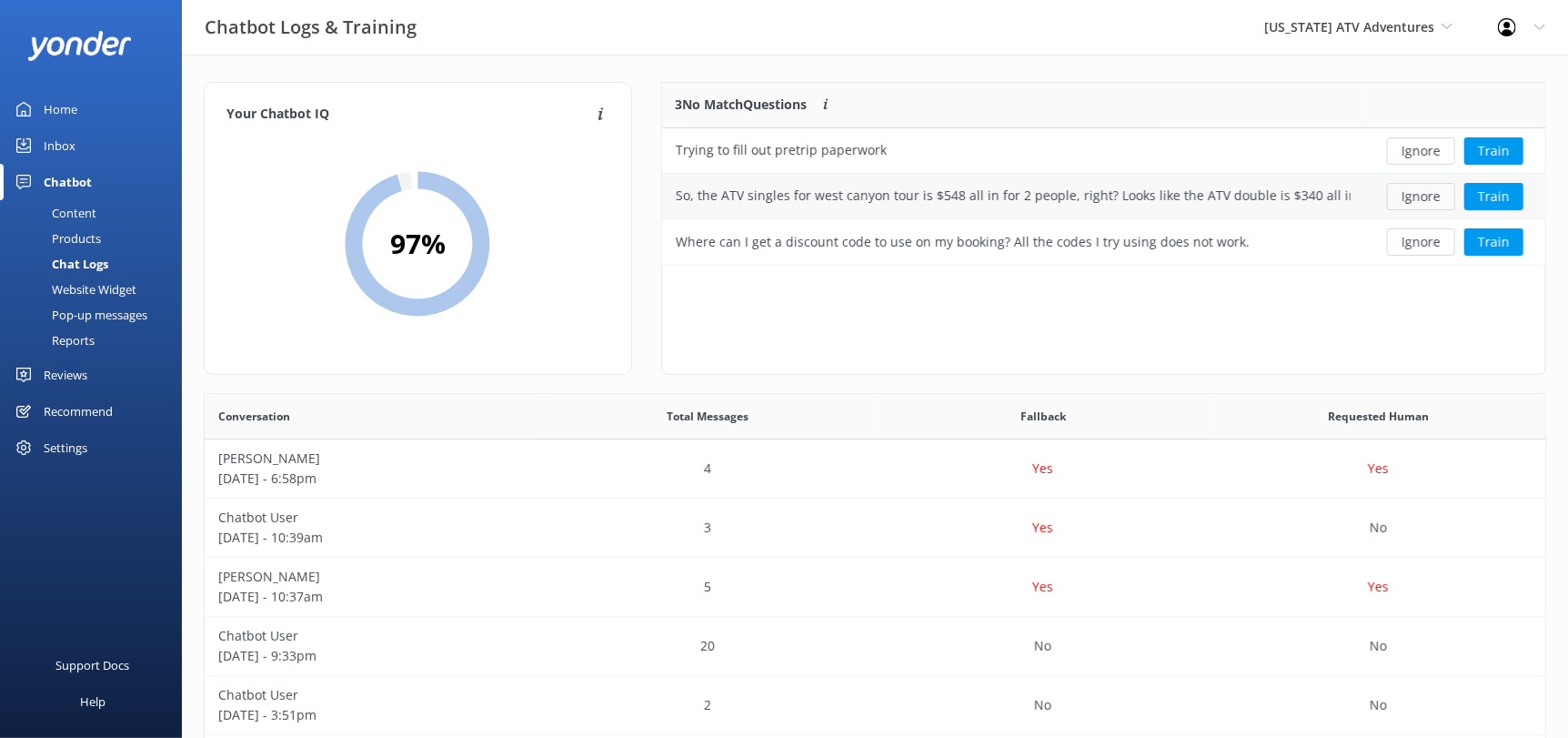
click at [1421, 202] on button "Ignore" at bounding box center [1421, 196] width 68 height 27
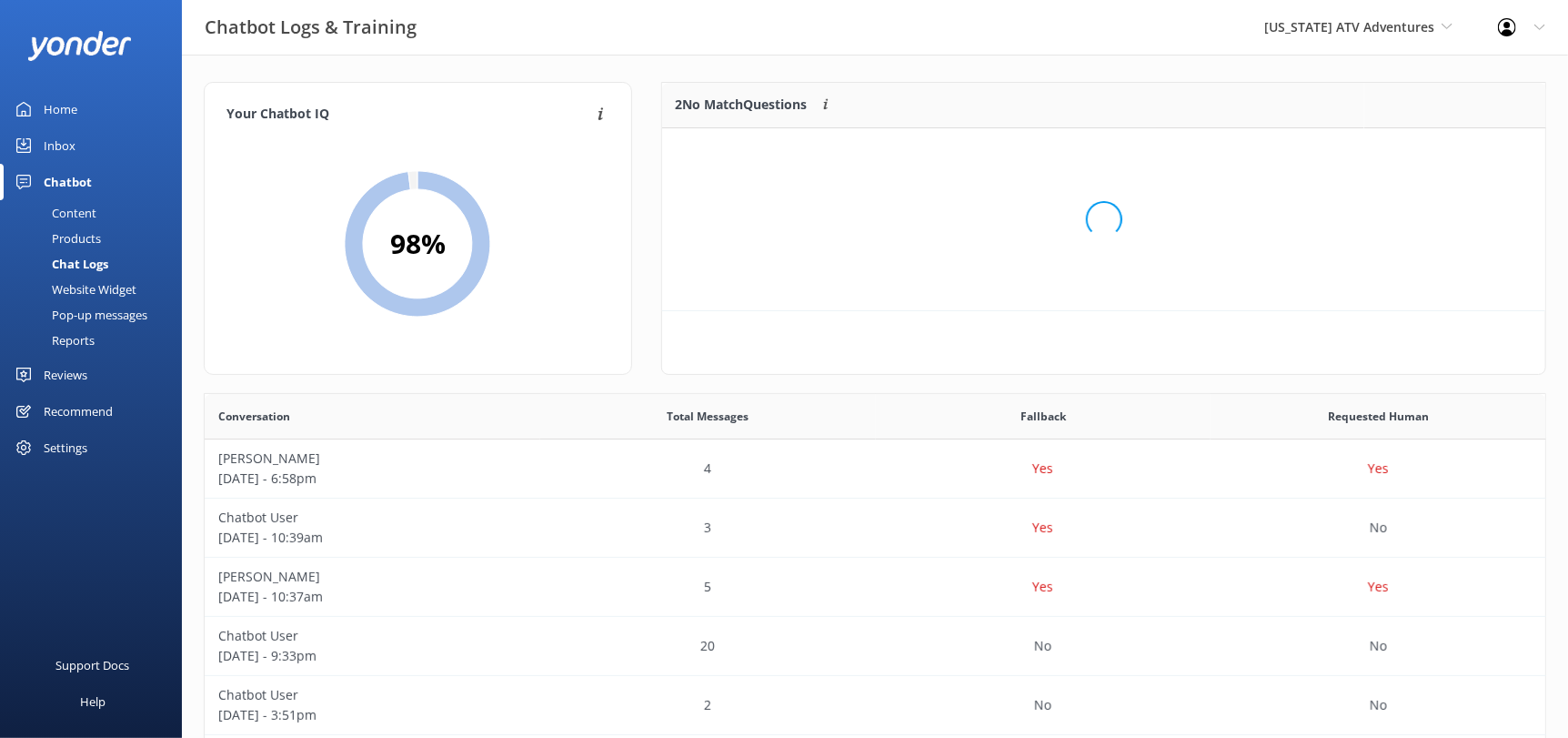
scroll to position [122, 869]
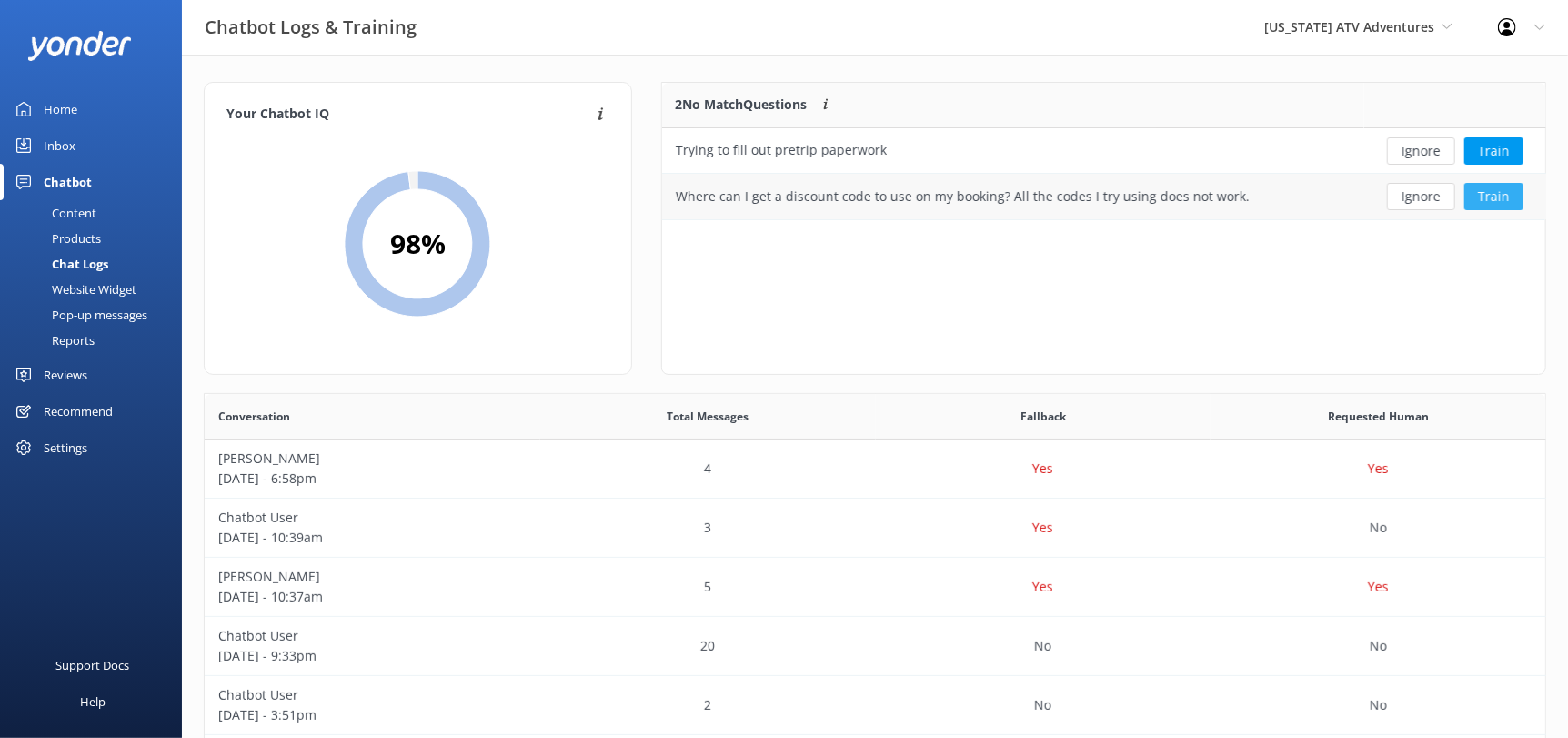
click at [1487, 203] on button "Train" at bounding box center [1493, 196] width 59 height 27
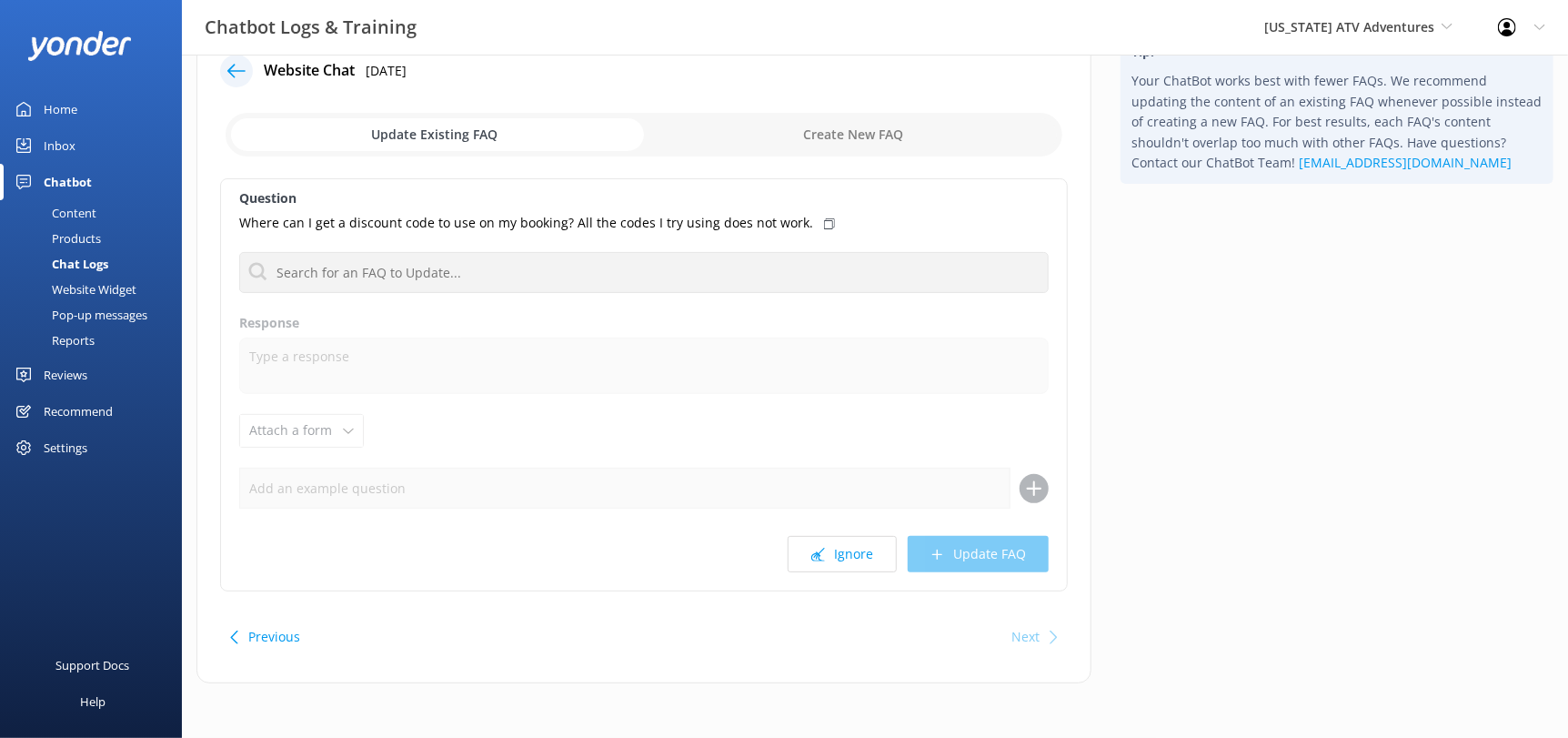
click at [793, 149] on input "checkbox" at bounding box center [644, 134] width 837 height 44
checkbox input "true"
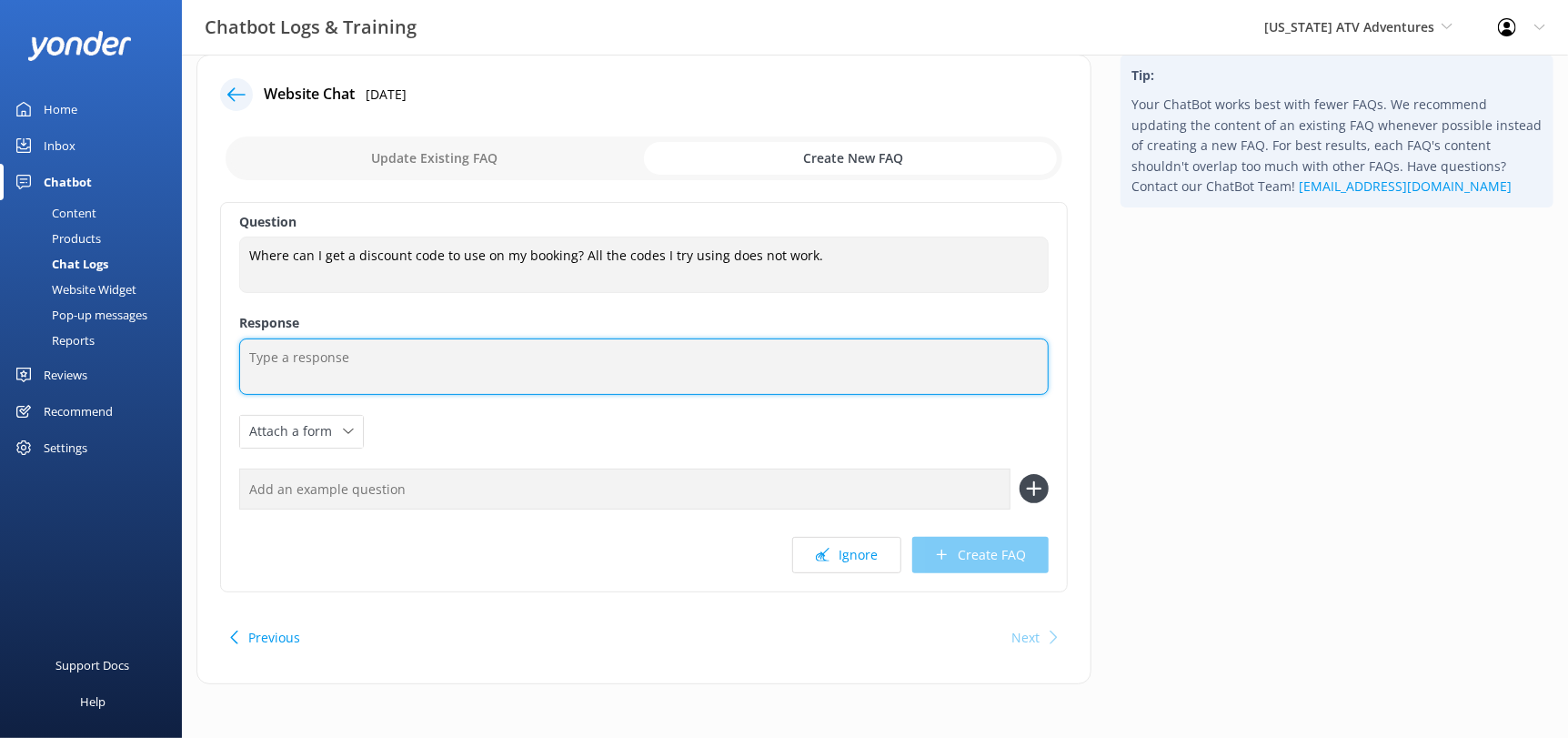
click at [457, 343] on textarea at bounding box center [644, 367] width 810 height 56
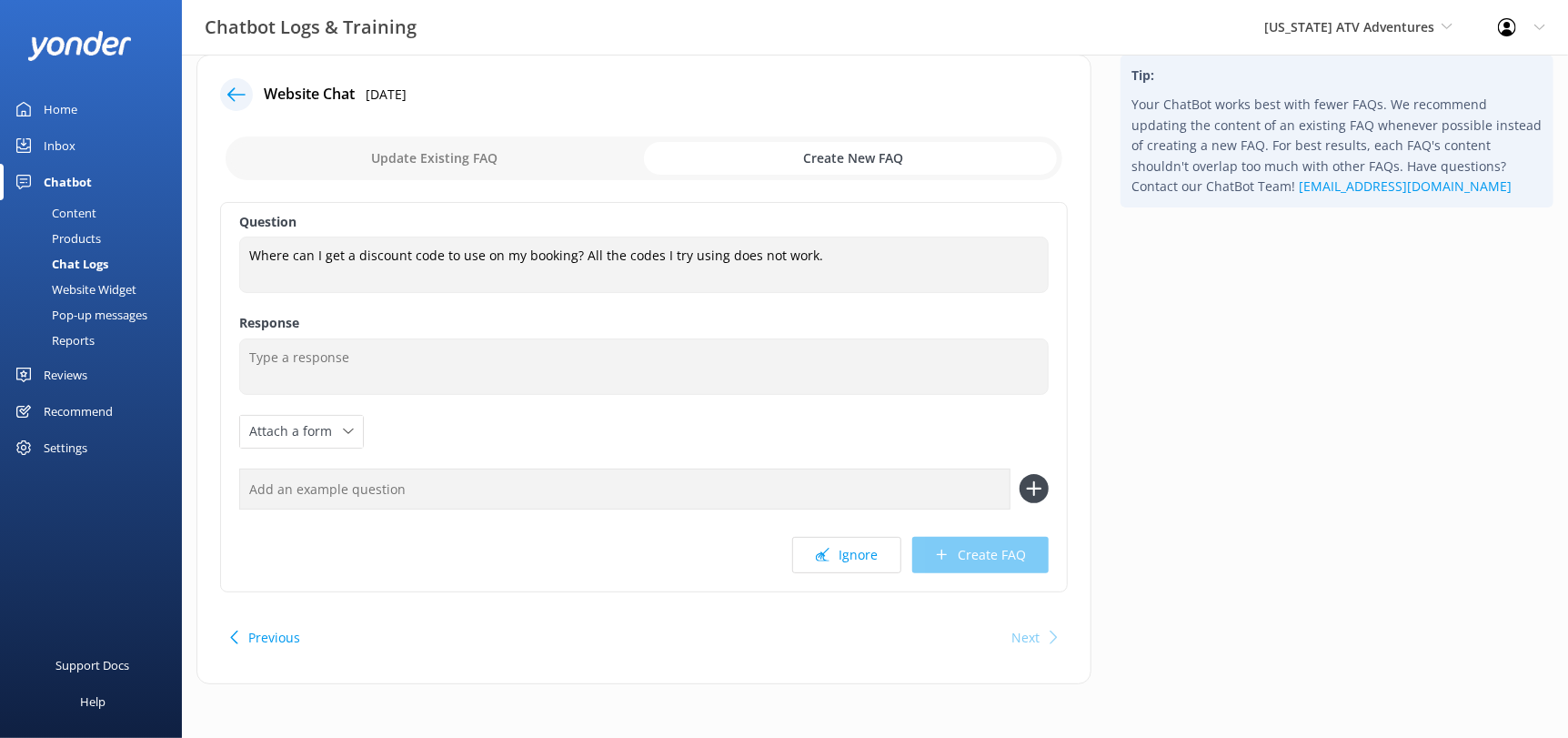
click at [898, 204] on div "Question Where can I get a discount code to use on my booking? All the codes I …" at bounding box center [644, 397] width 848 height 390
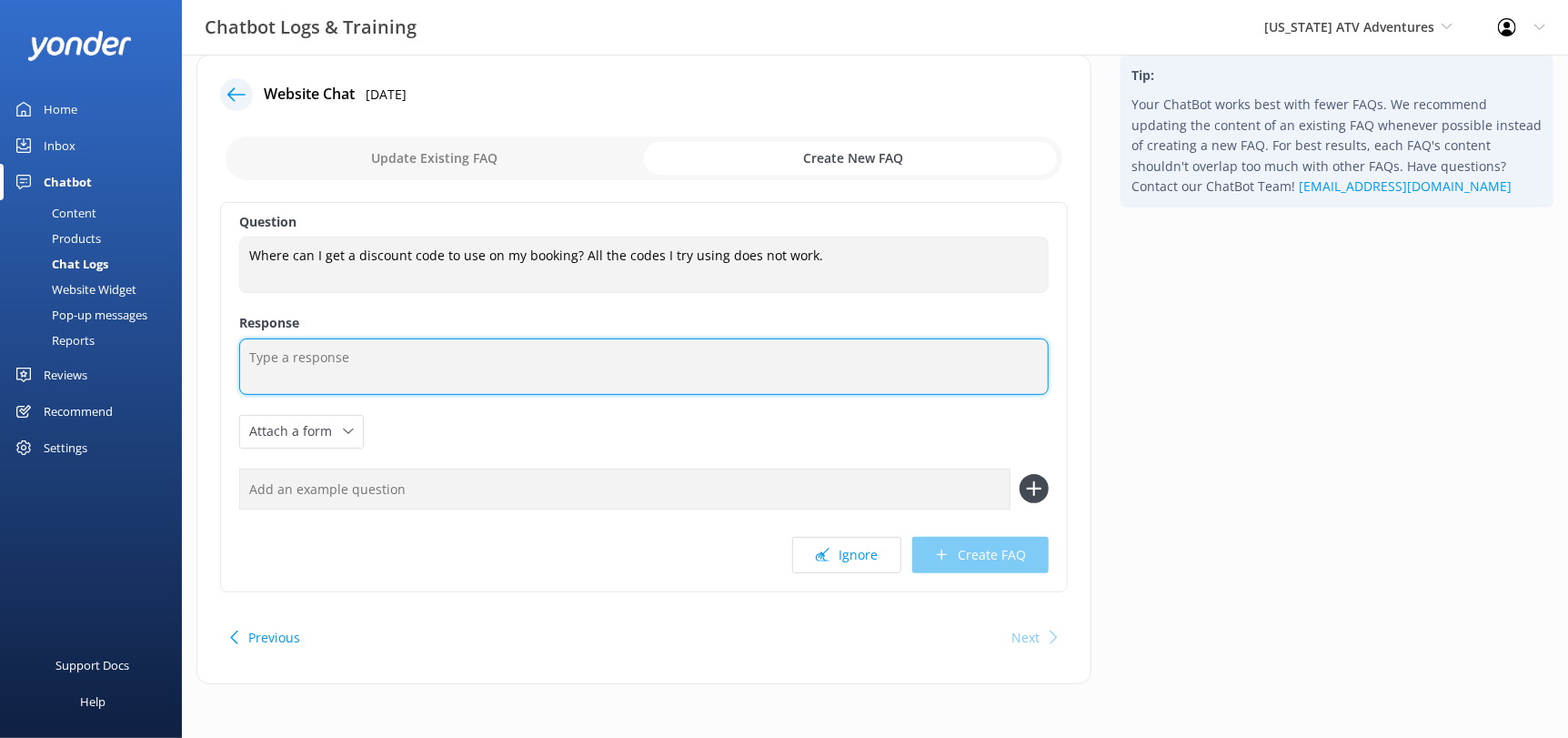
click at [463, 371] on textarea at bounding box center [644, 367] width 810 height 56
paste textarea "If your having an issue using the promo code on our website, please give us a c…"
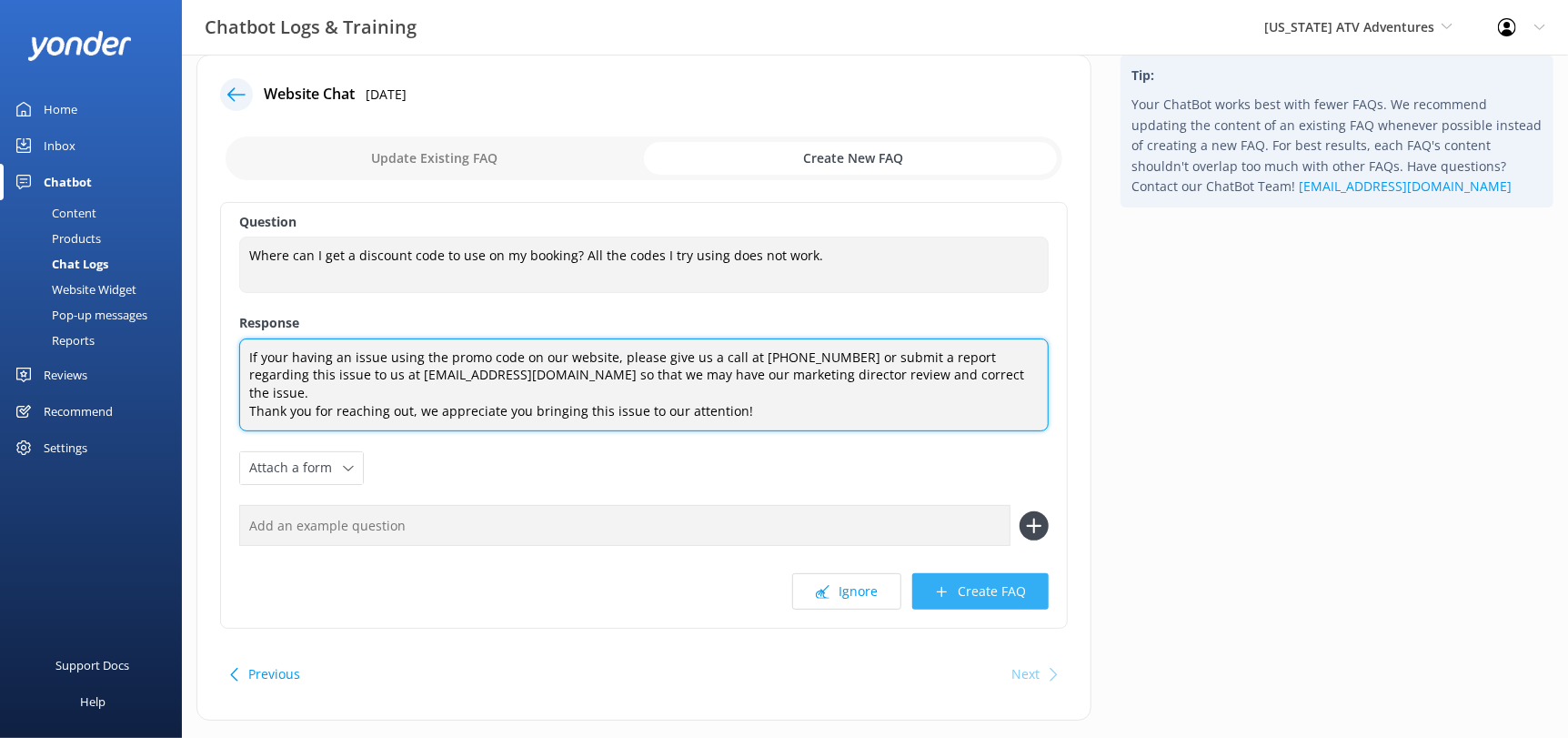
type textarea "If your having an issue using the promo code on our website, please give us a c…"
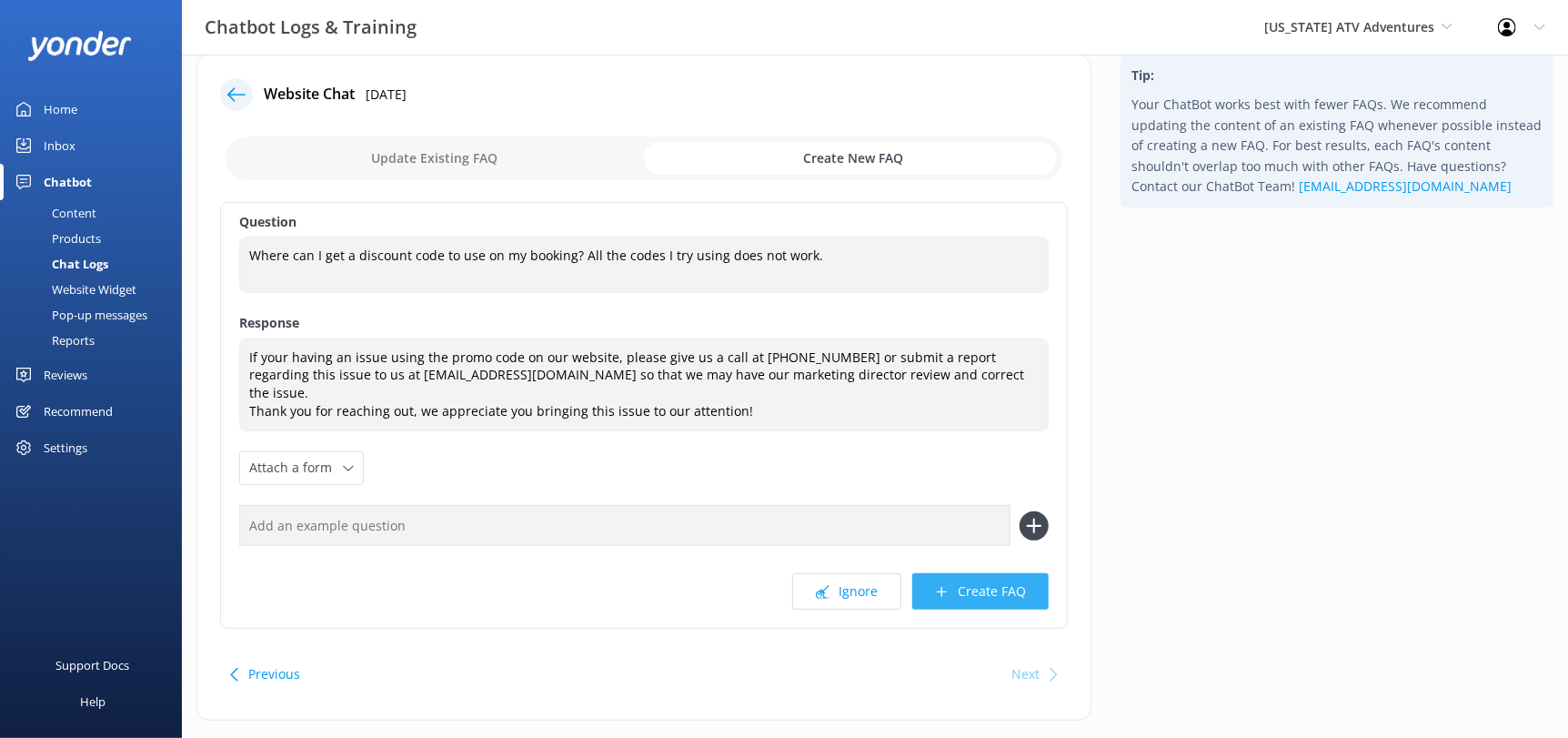
click at [956, 573] on button "Create FAQ" at bounding box center [980, 591] width 136 height 36
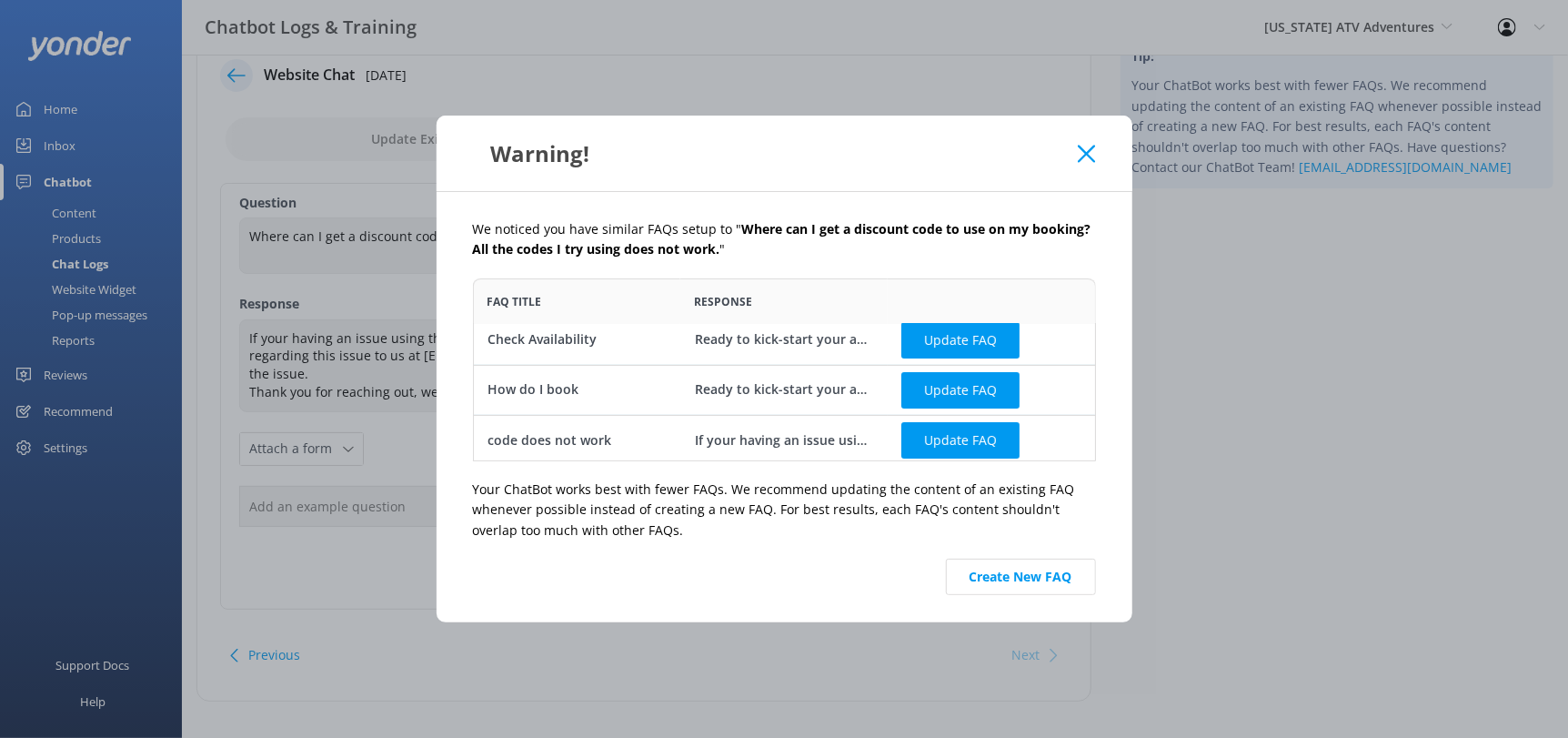
scroll to position [13, 0]
click at [1010, 576] on button "Create New FAQ" at bounding box center [1020, 577] width 150 height 36
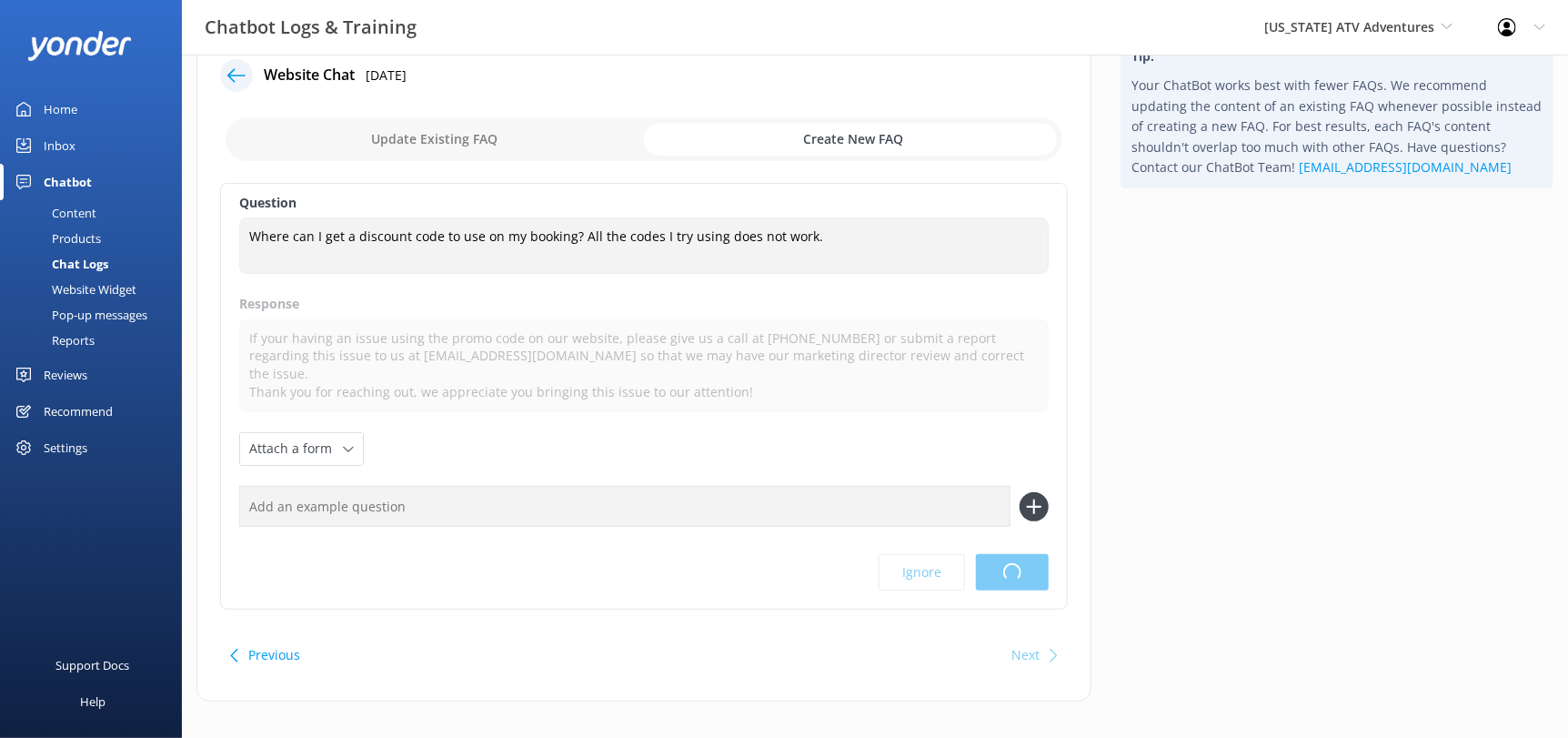
scroll to position [0, 0]
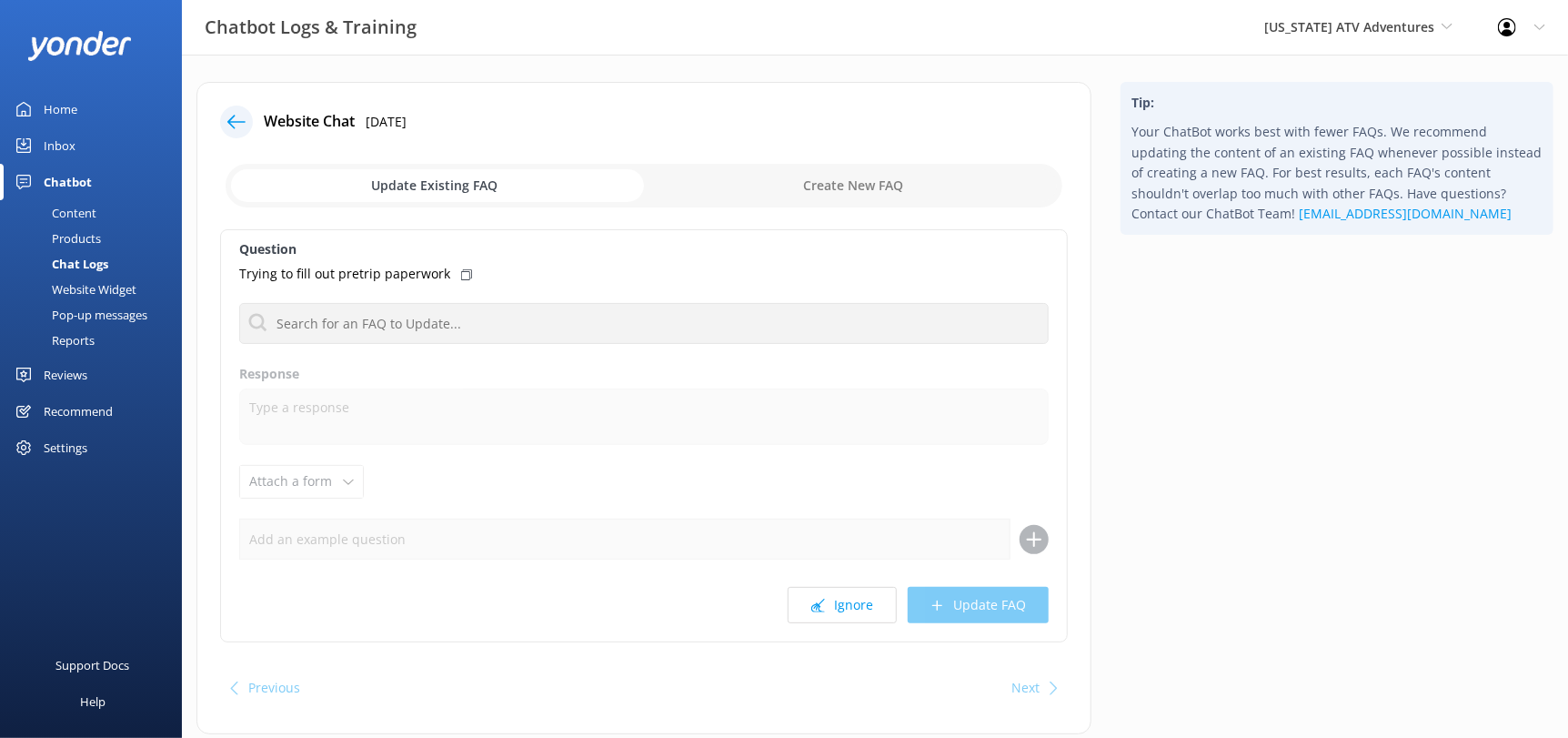
click at [236, 122] on use at bounding box center [237, 121] width 19 height 14
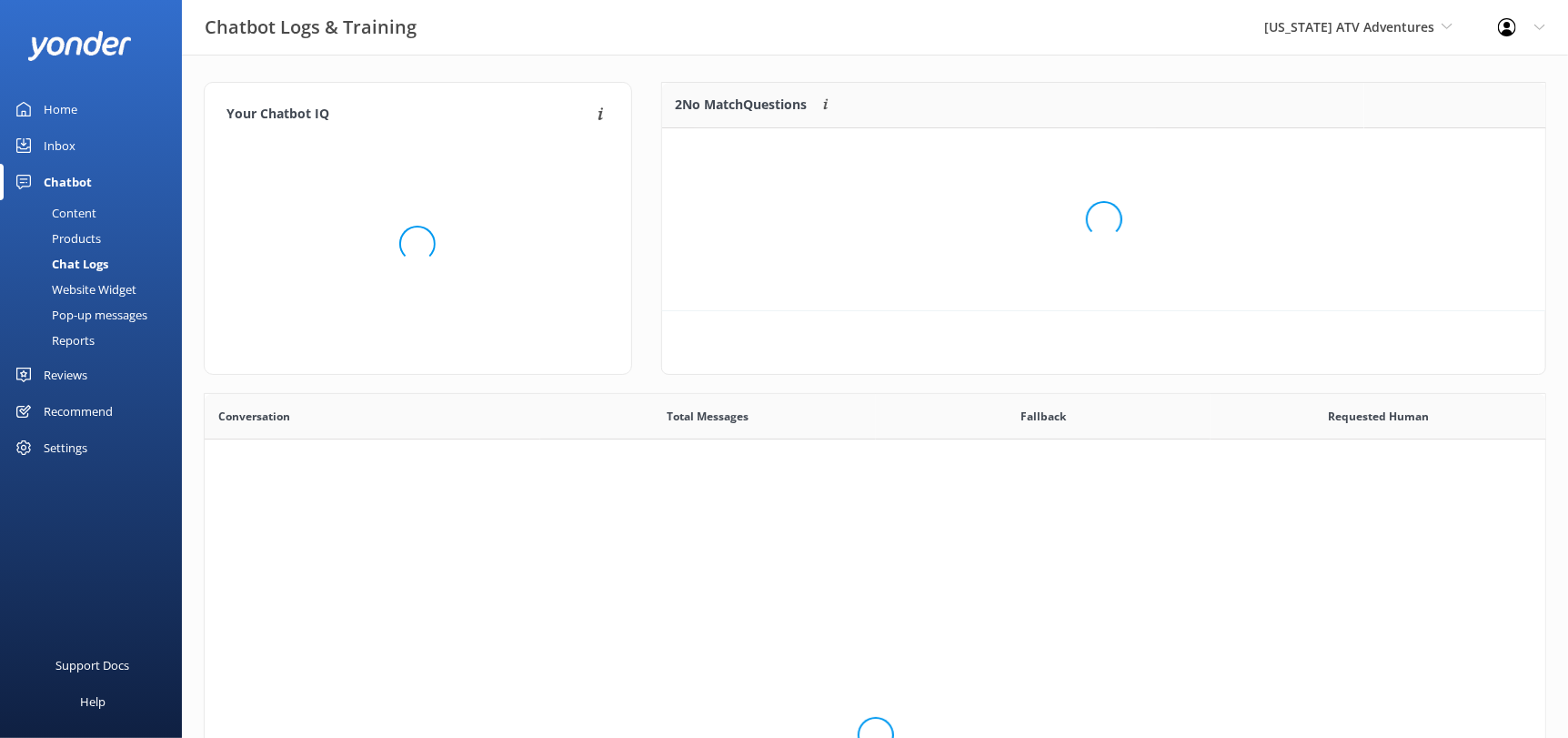
scroll to position [16, 15]
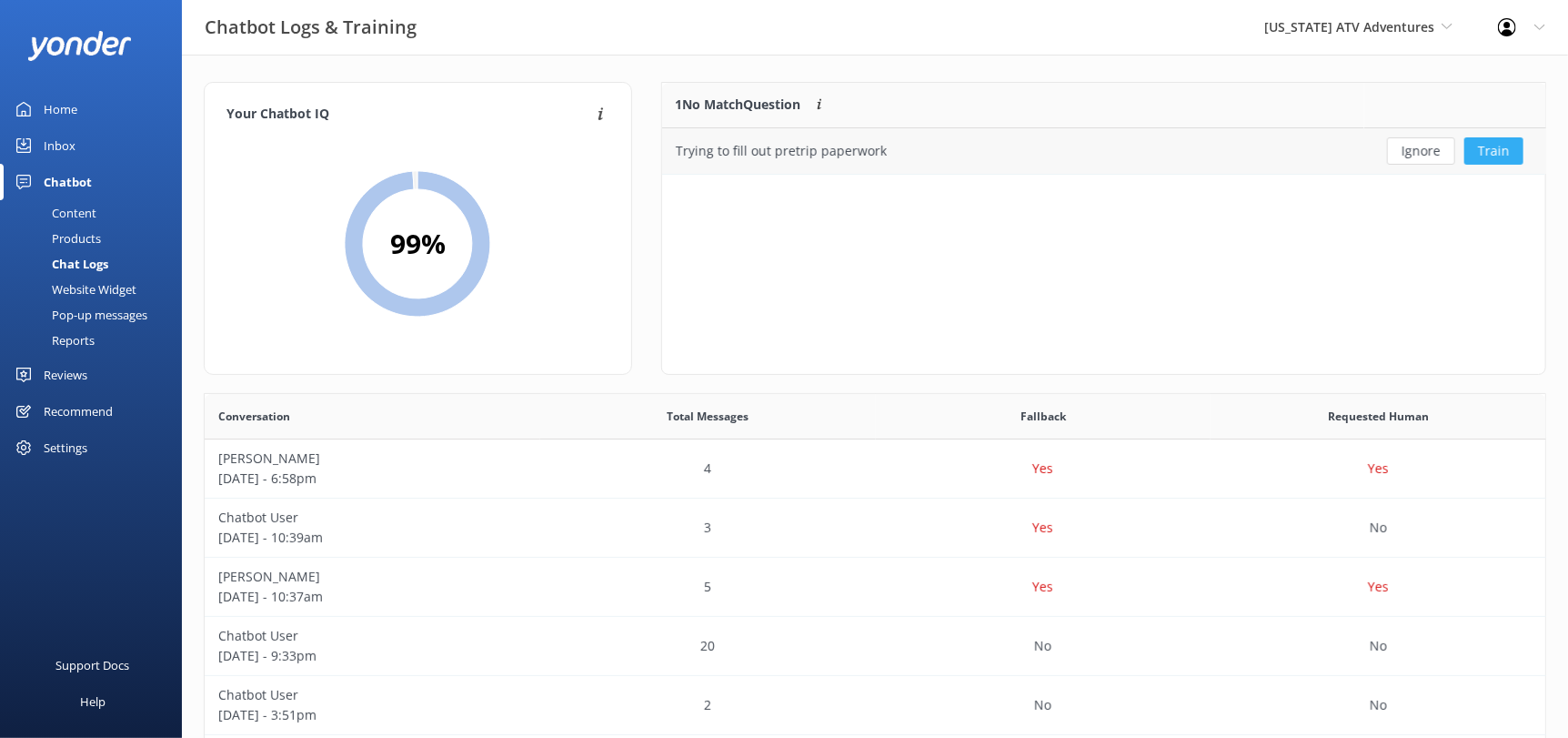
click at [1488, 153] on button "Train" at bounding box center [1493, 150] width 59 height 27
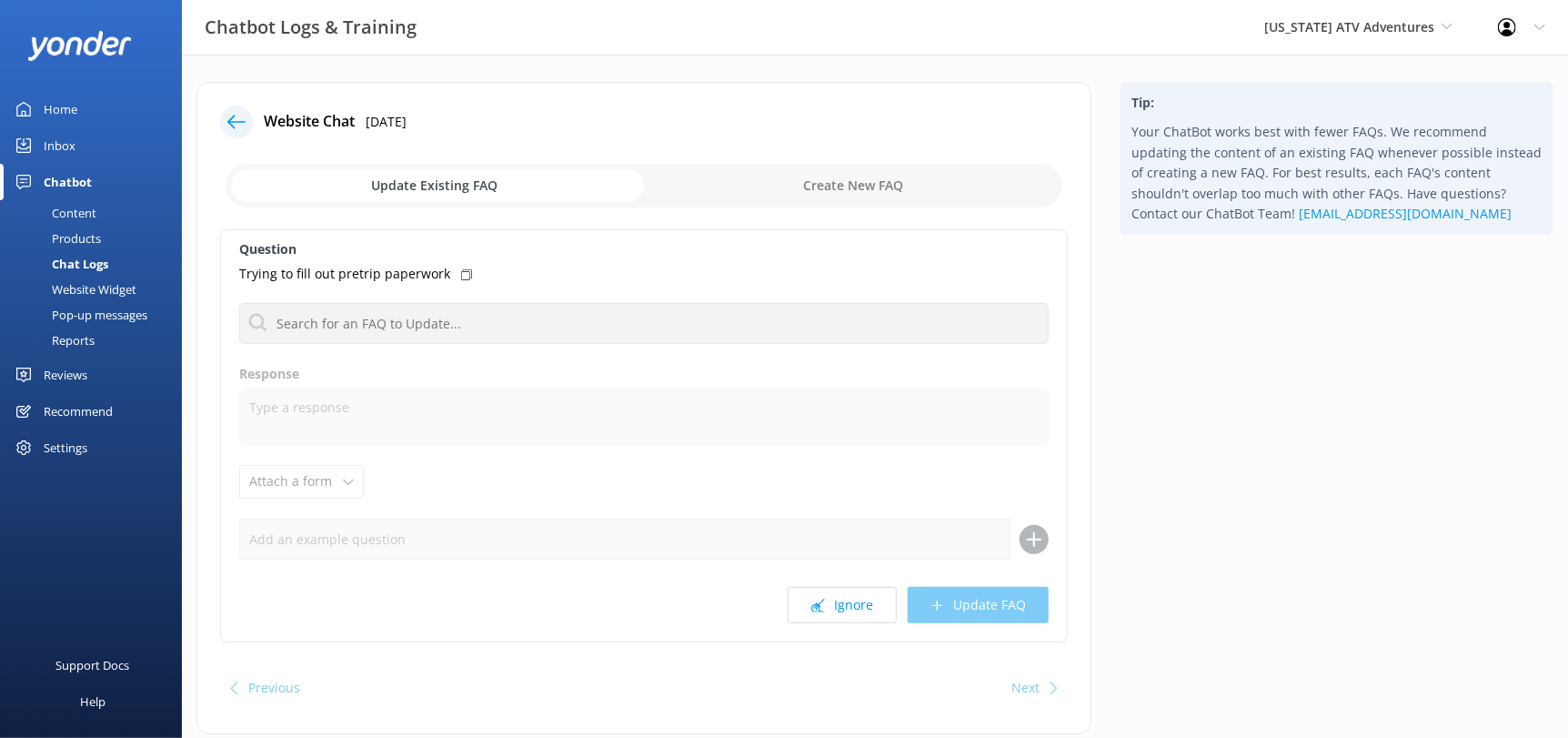
click at [762, 184] on input "checkbox" at bounding box center [644, 186] width 837 height 44
checkbox input "true"
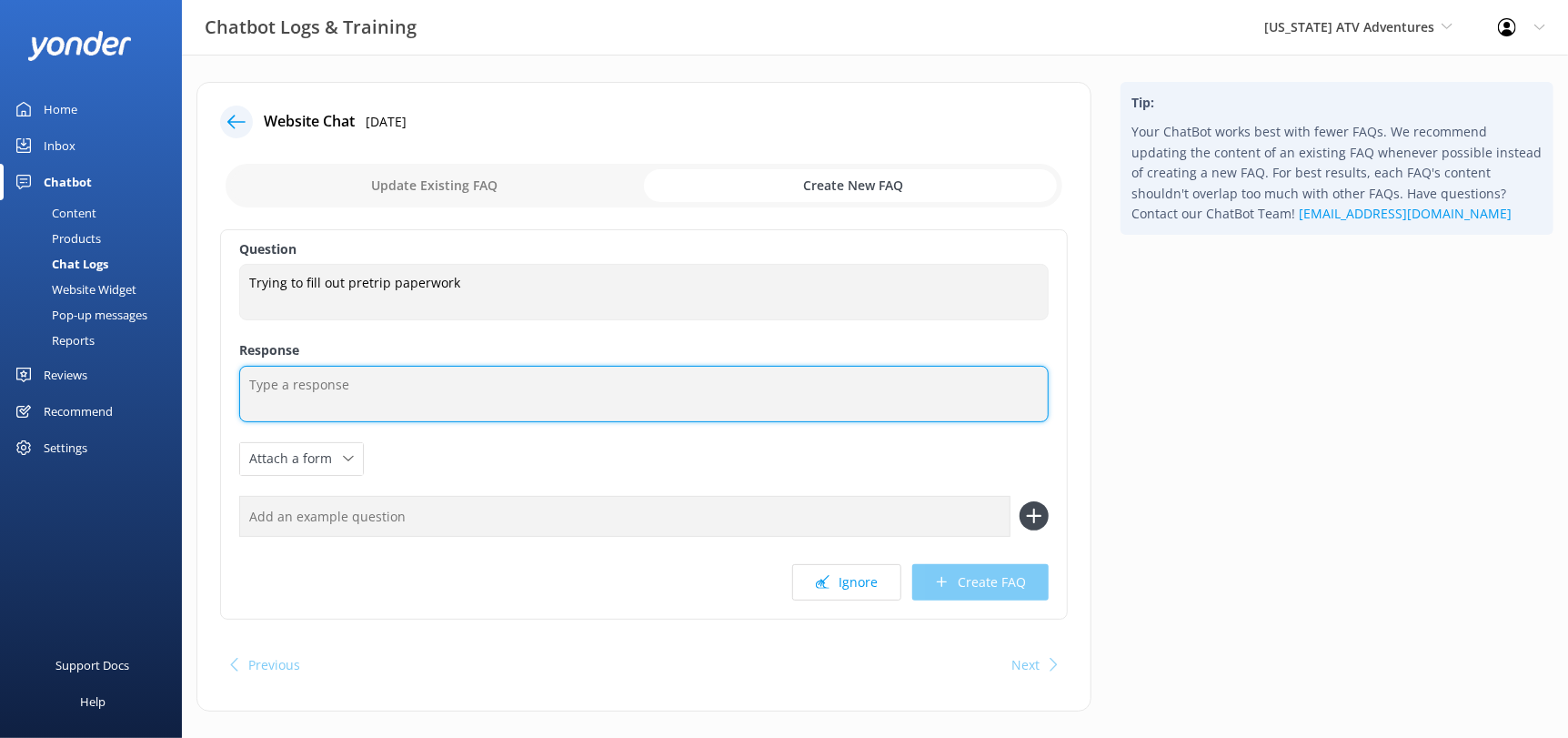
click at [521, 371] on textarea at bounding box center [644, 394] width 810 height 56
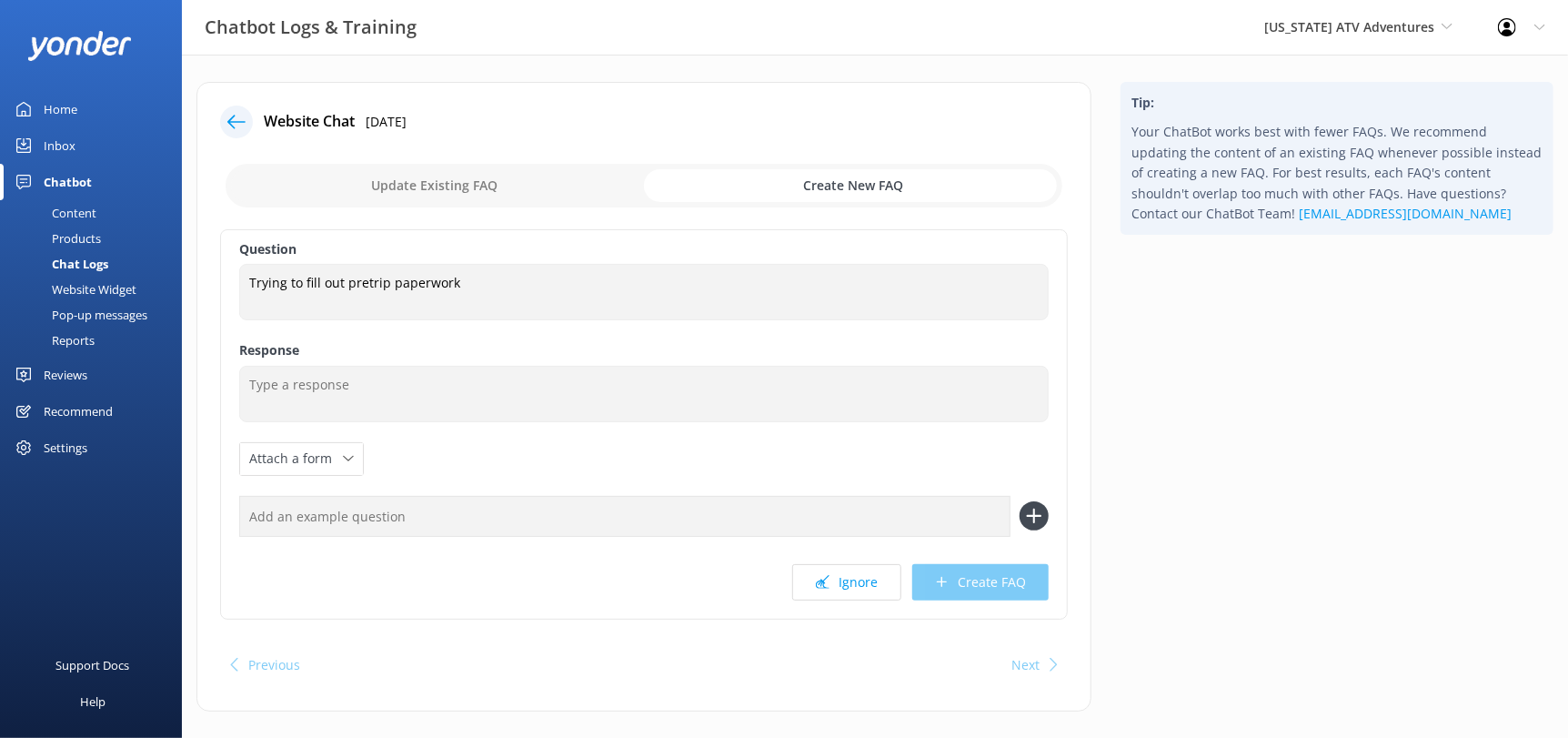
click at [850, 358] on label "Response" at bounding box center [644, 350] width 810 height 20
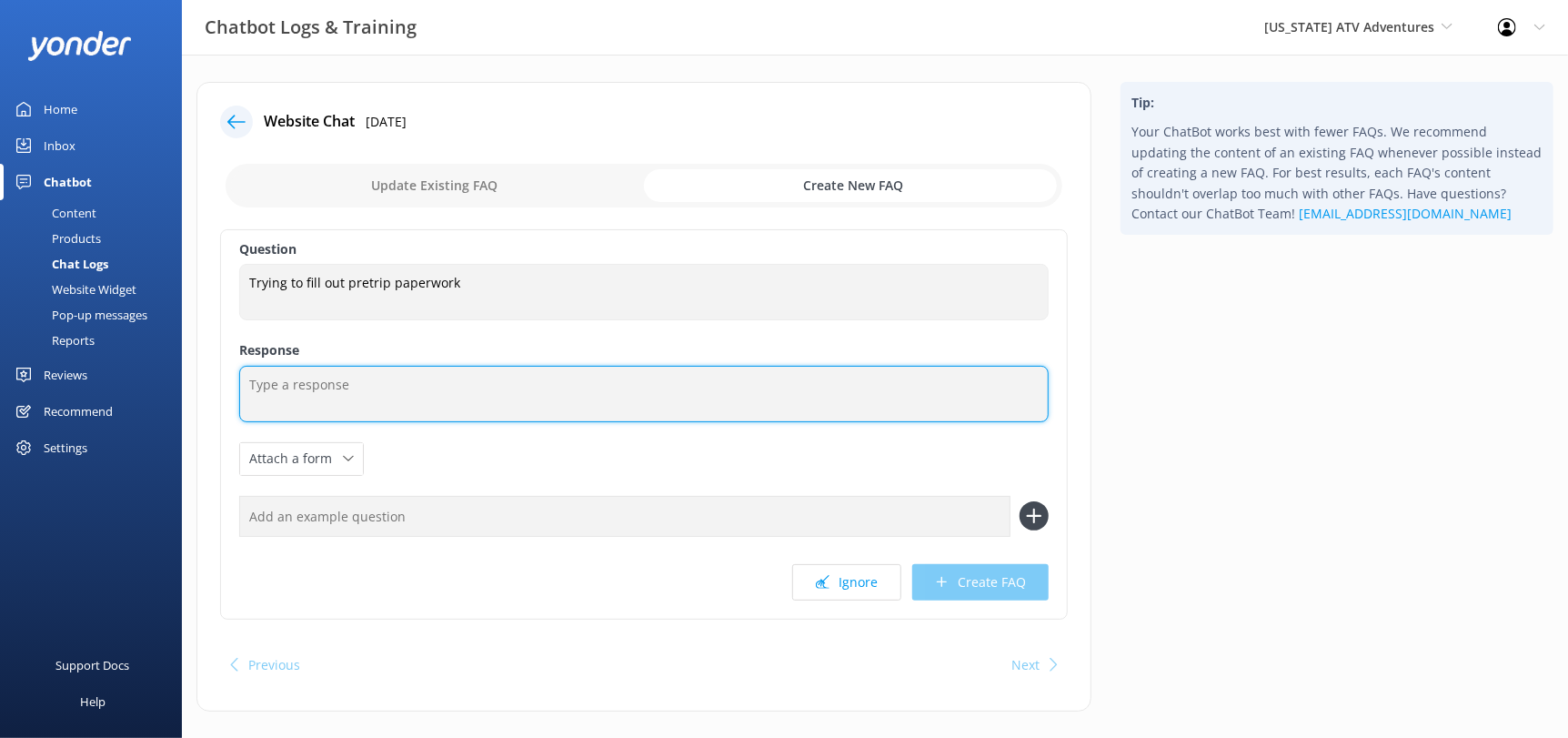
click at [614, 398] on textarea at bounding box center [644, 394] width 810 height 56
paste textarea "If you need a link for a waiver you can request one by calling us at [PHONE_NUM…"
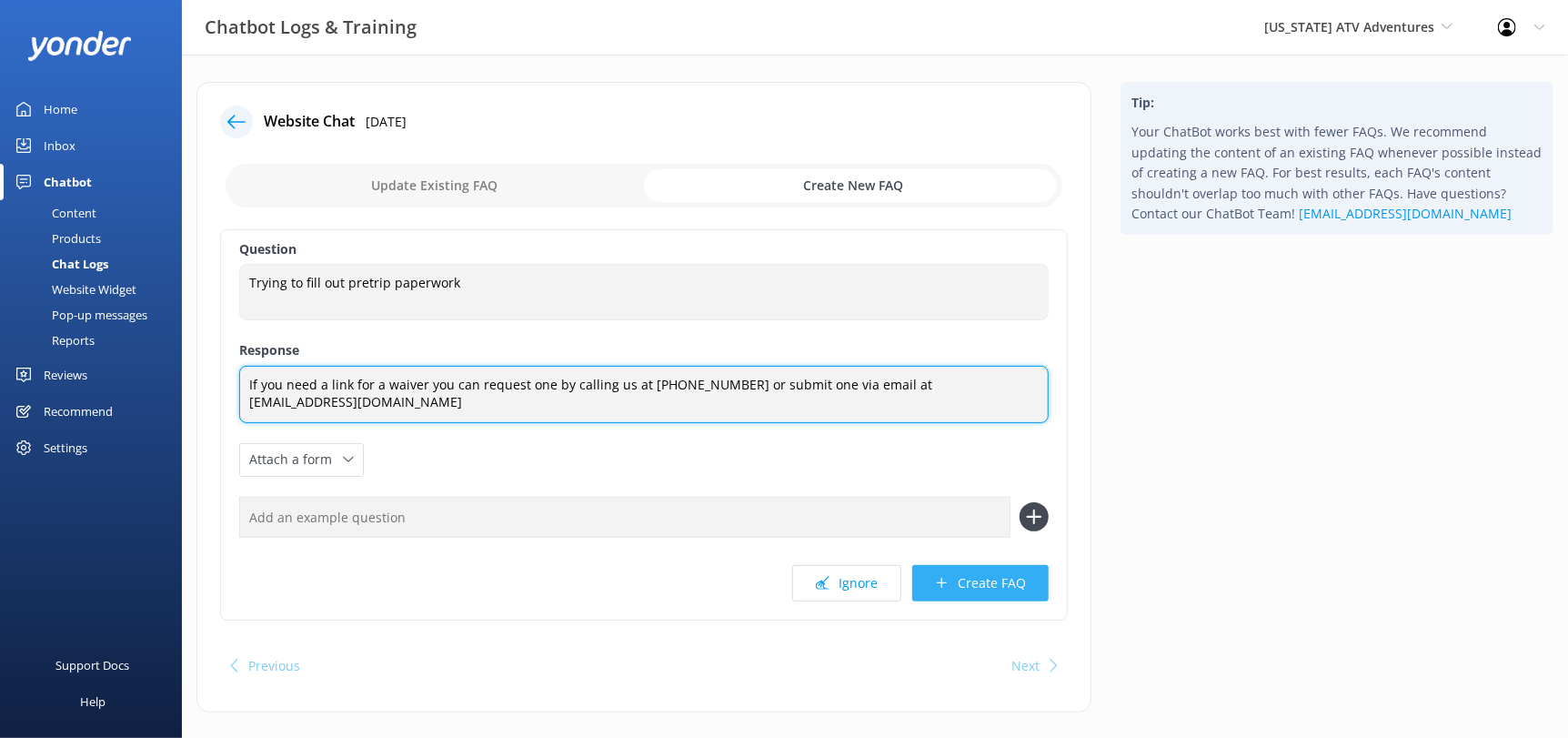
type textarea "If you need a link for a waiver you can request one by calling us at [PHONE_NUM…"
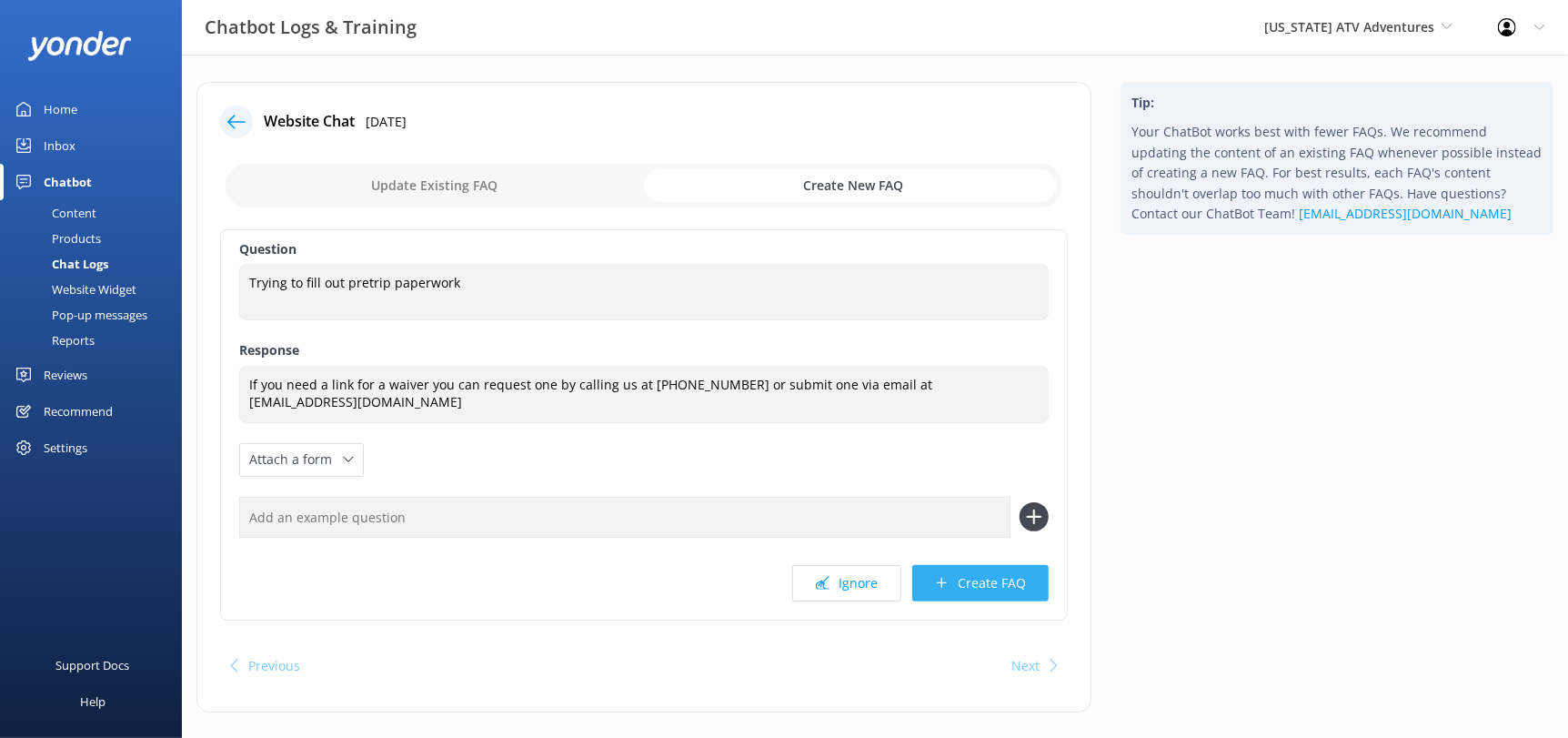
click at [970, 589] on button "Create FAQ" at bounding box center [980, 583] width 136 height 36
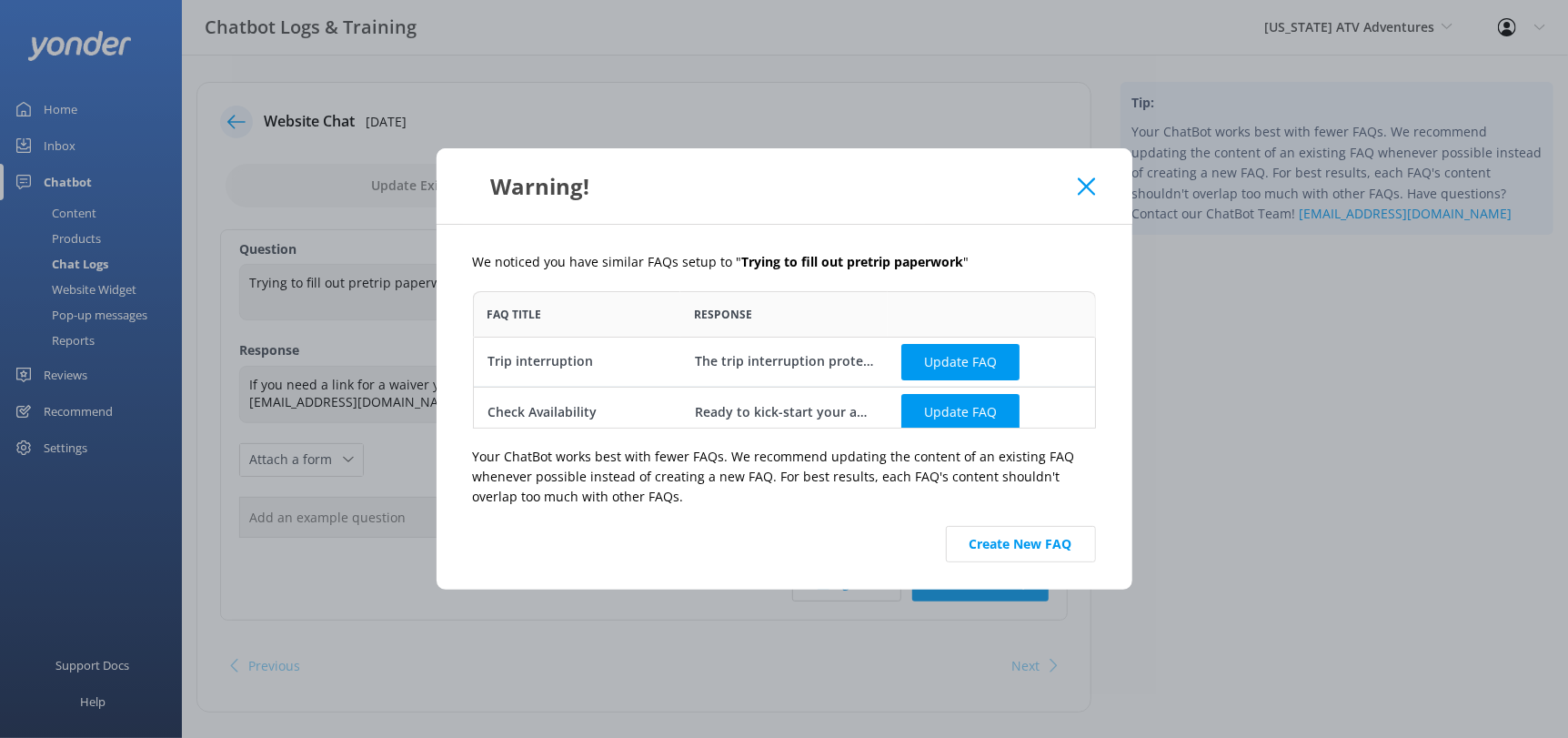
scroll to position [122, 609]
click at [1025, 537] on button "Create New FAQ" at bounding box center [1020, 544] width 150 height 36
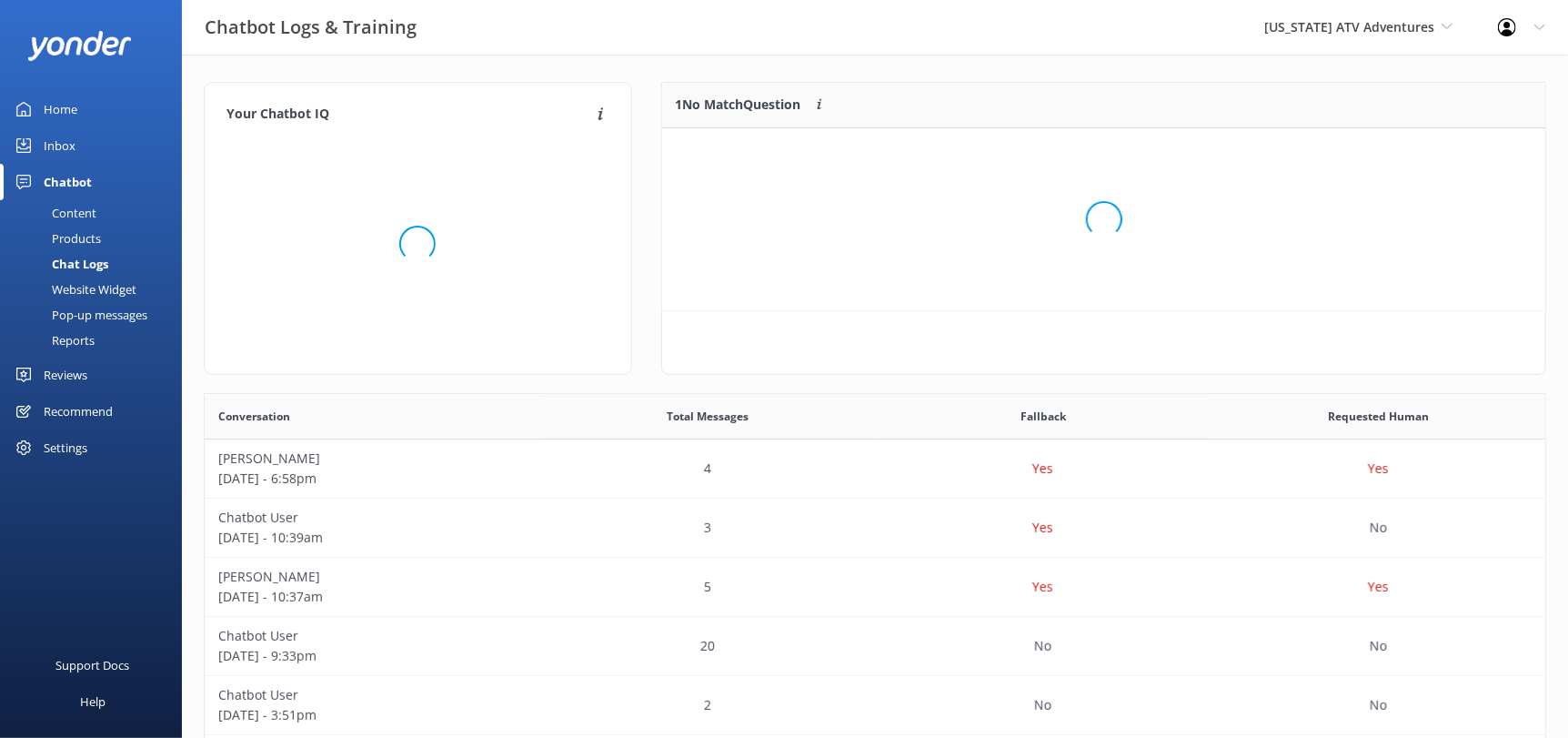
scroll to position [213, 869]
